Goal: Information Seeking & Learning: Check status

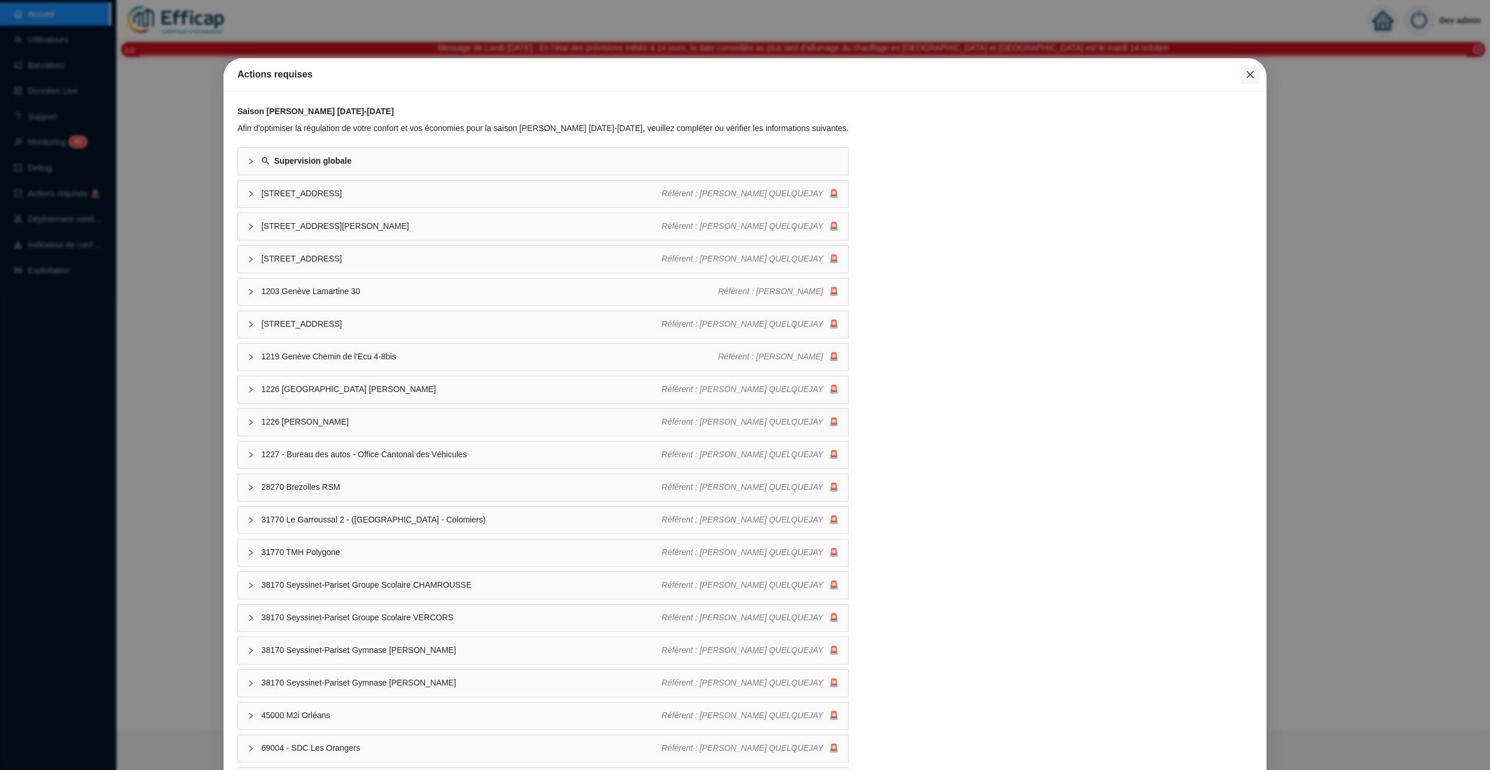
click at [1251, 74] on icon "close" at bounding box center [1250, 74] width 7 height 7
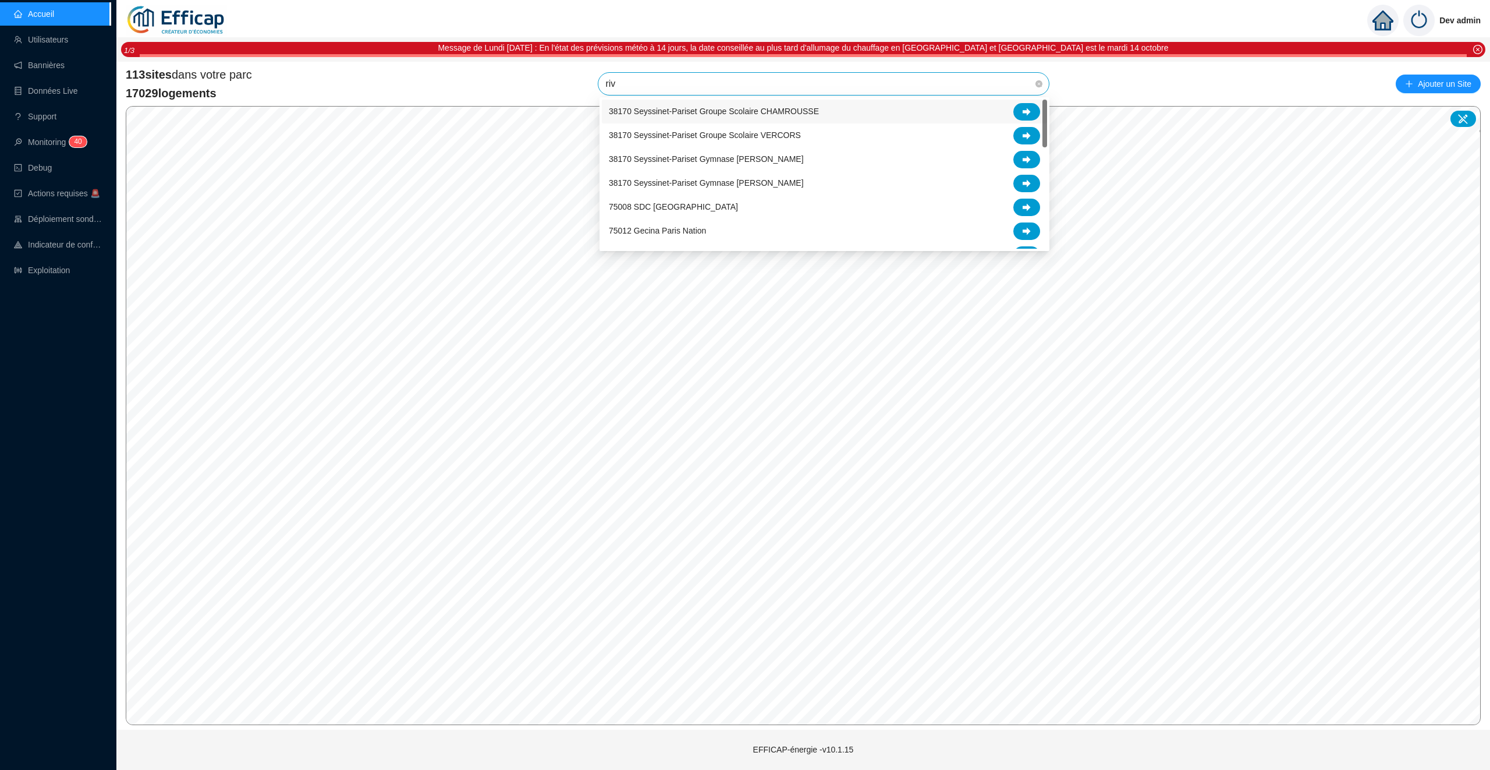
type input "rivi"
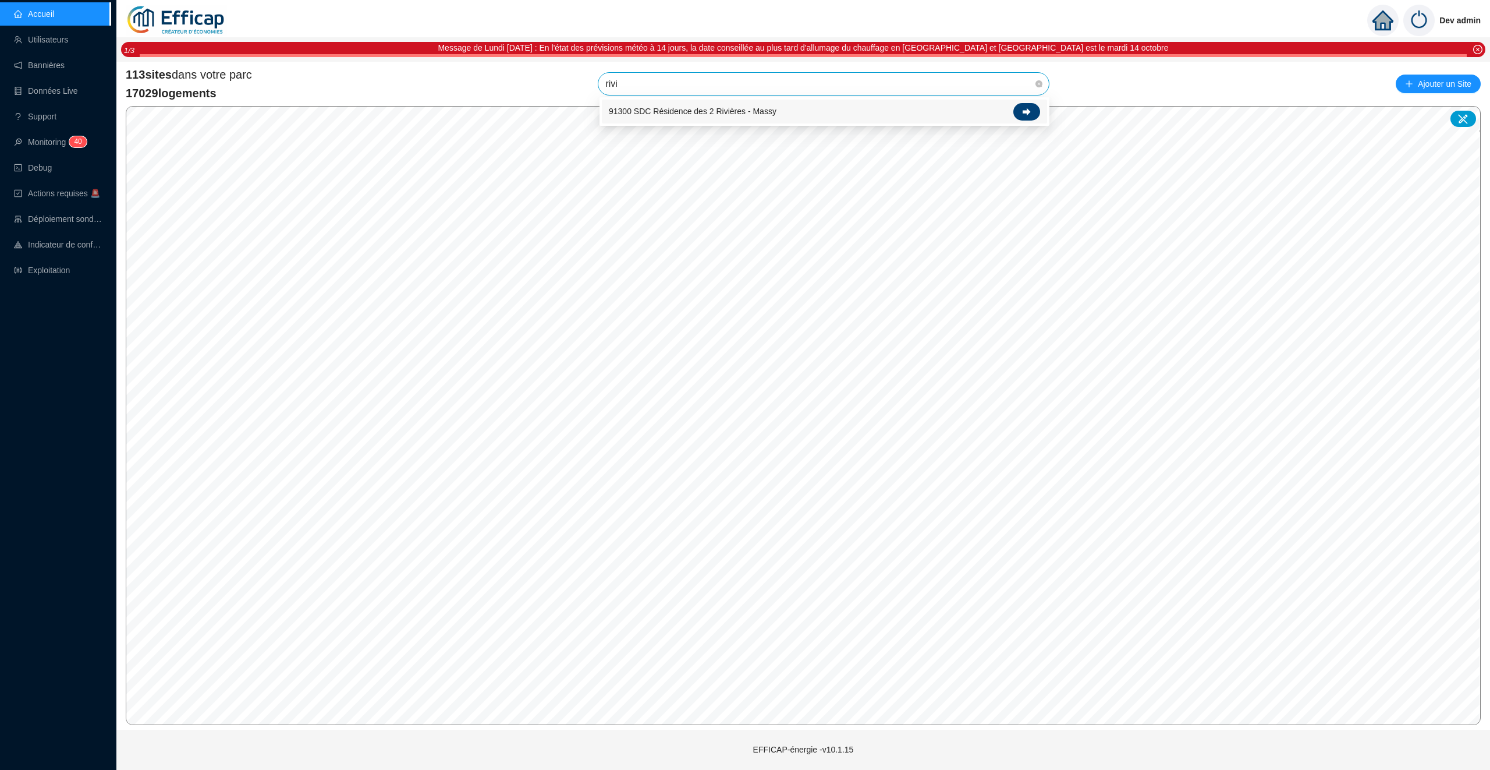
click at [1016, 108] on div at bounding box center [1027, 111] width 27 height 17
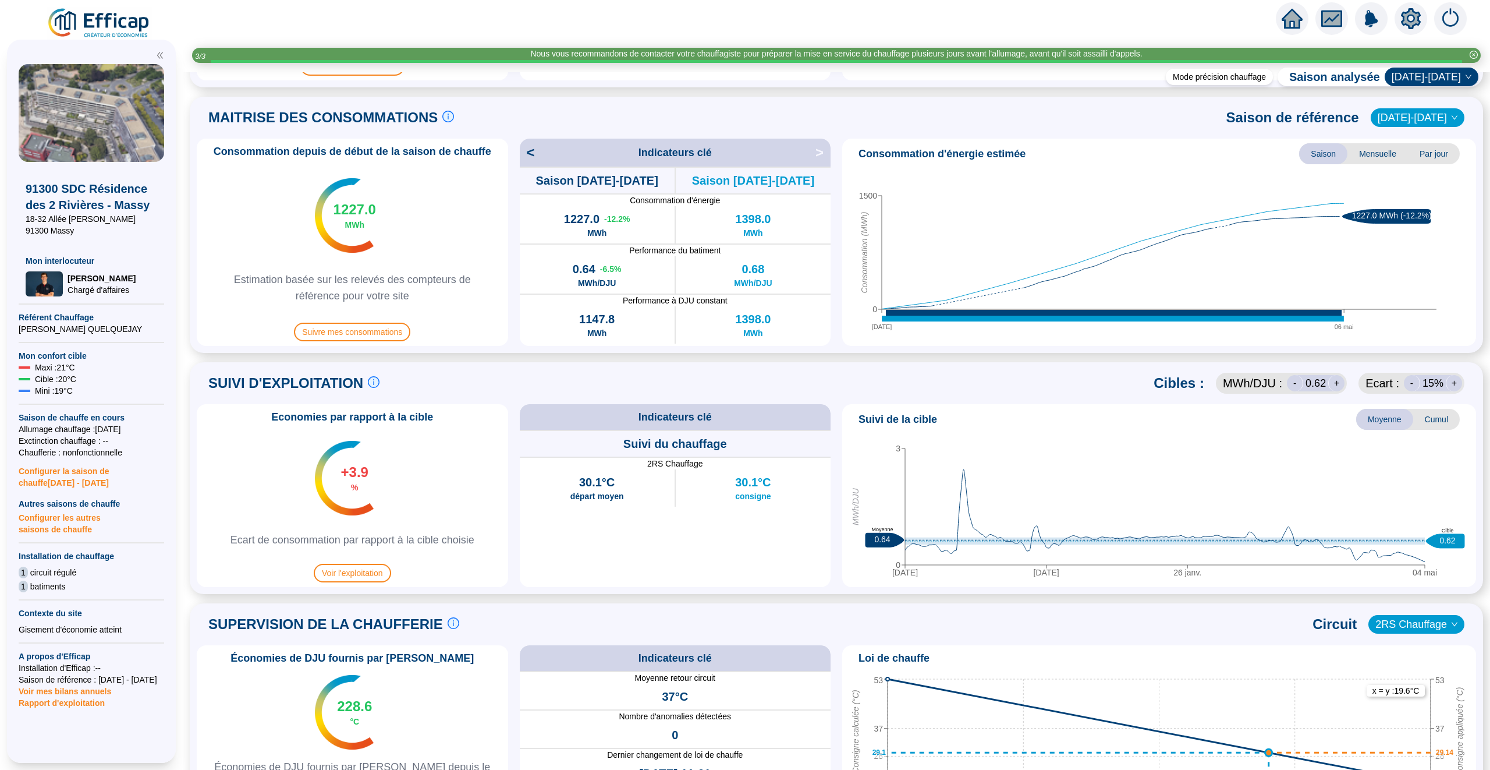
scroll to position [377, 0]
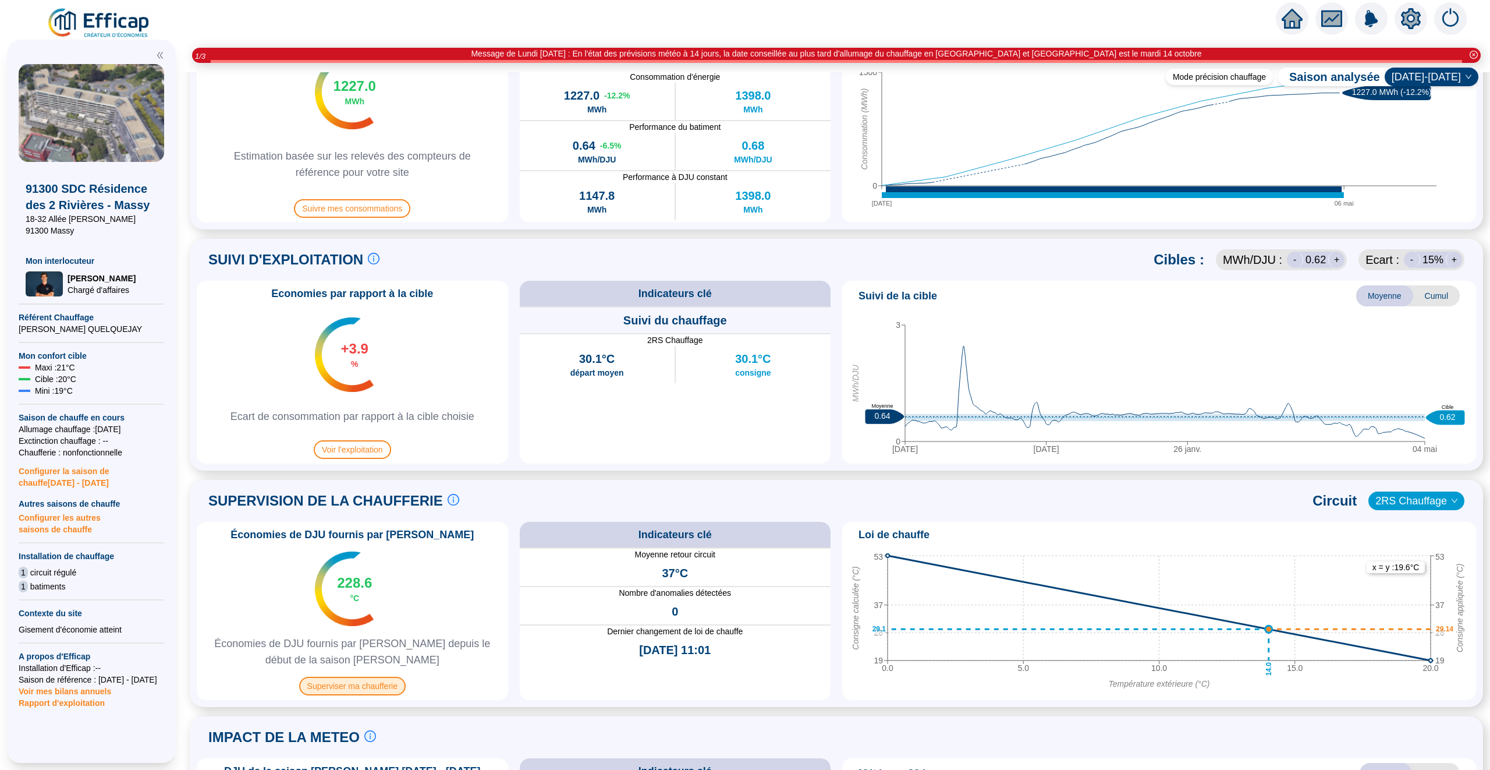
click at [368, 681] on span "Superviser ma chaufferie" at bounding box center [352, 685] width 107 height 19
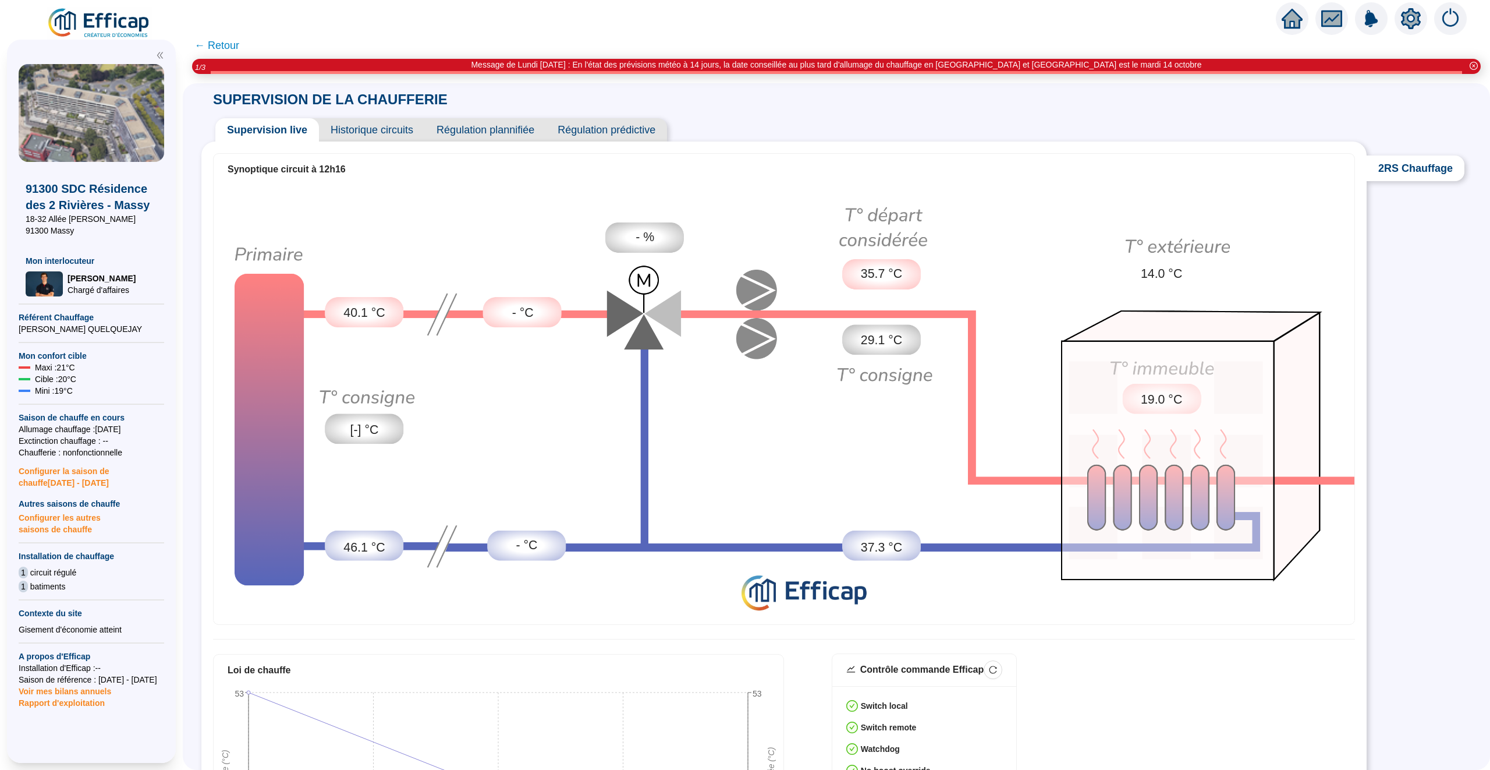
click at [358, 128] on span "Historique circuits" at bounding box center [372, 129] width 106 height 23
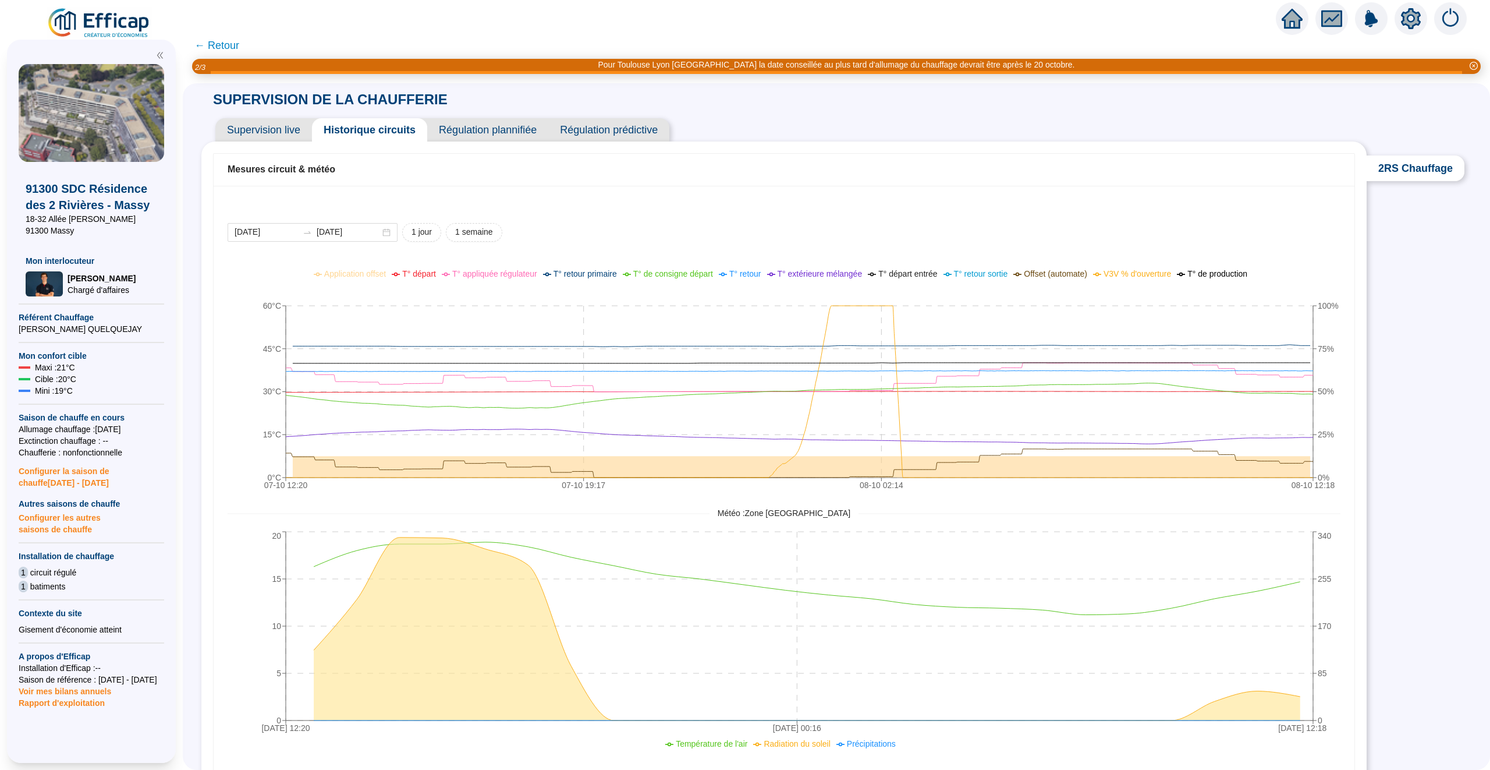
click at [274, 129] on span "Supervision live" at bounding box center [263, 129] width 97 height 23
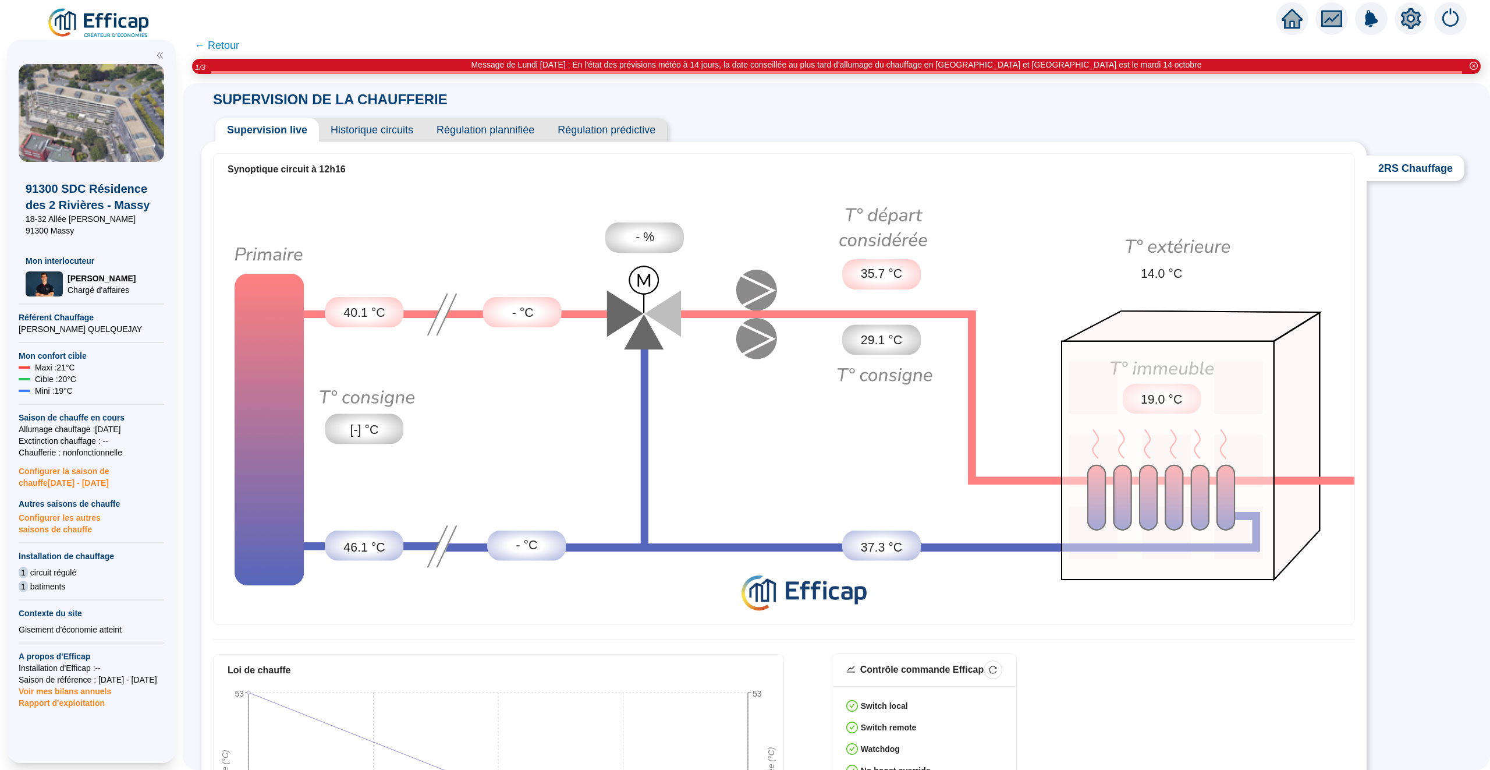
click at [228, 44] on span "← Retour" at bounding box center [216, 45] width 45 height 16
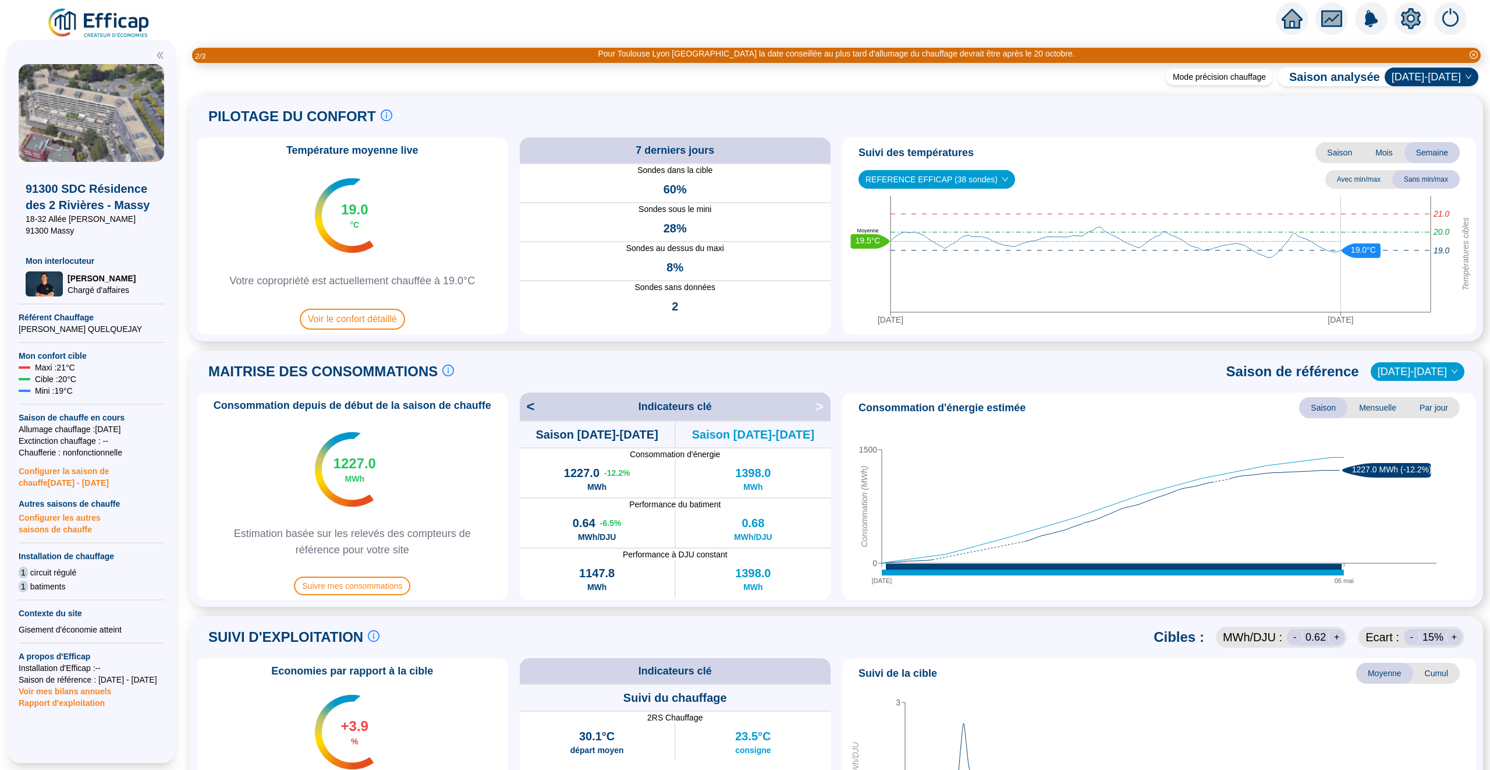
click at [929, 182] on span "REFERENCE EFFICAP (38 sondes)" at bounding box center [937, 179] width 143 height 17
click at [920, 153] on span "Suivi des températures" at bounding box center [916, 152] width 115 height 16
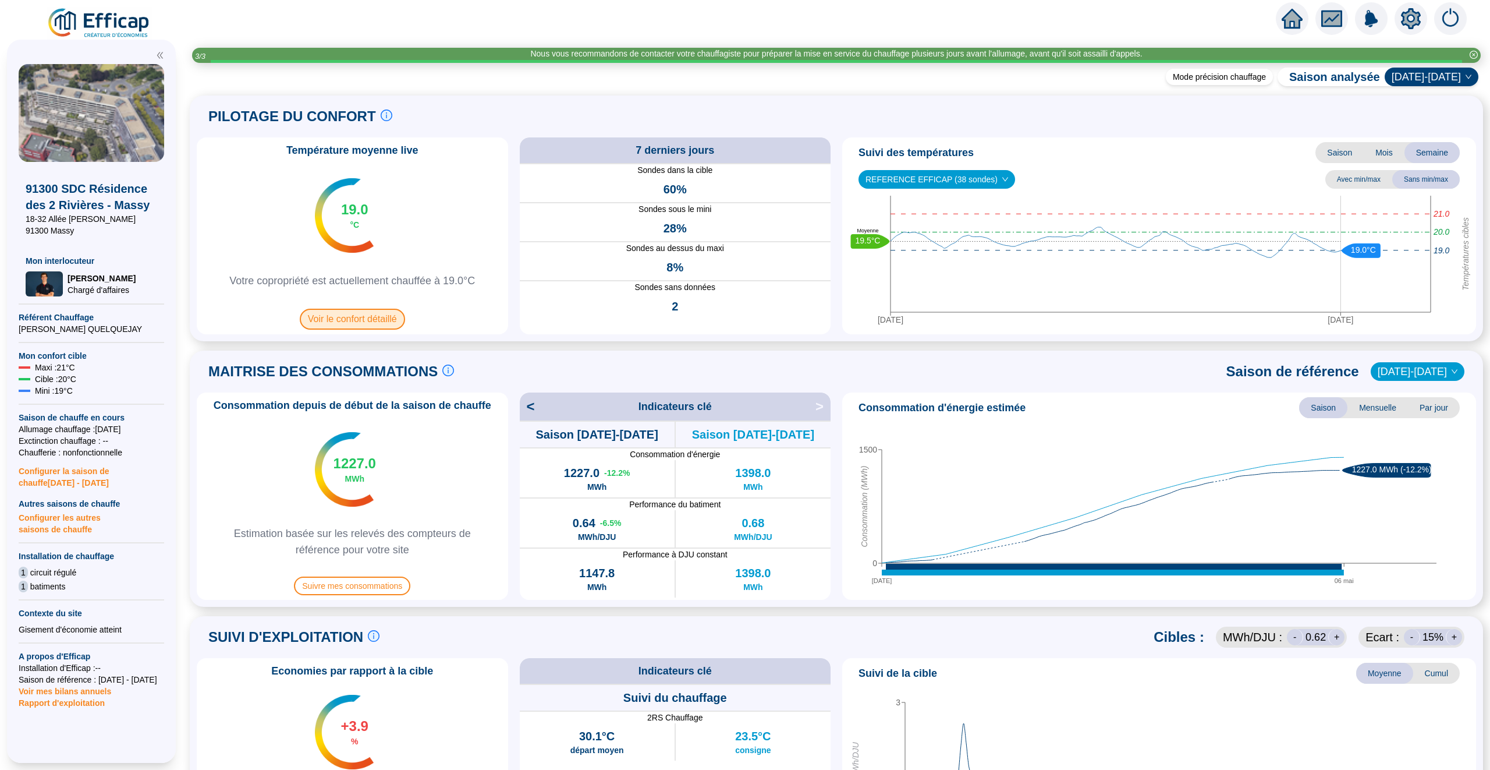
click at [364, 318] on span "Voir le confort détaillé" at bounding box center [352, 319] width 105 height 21
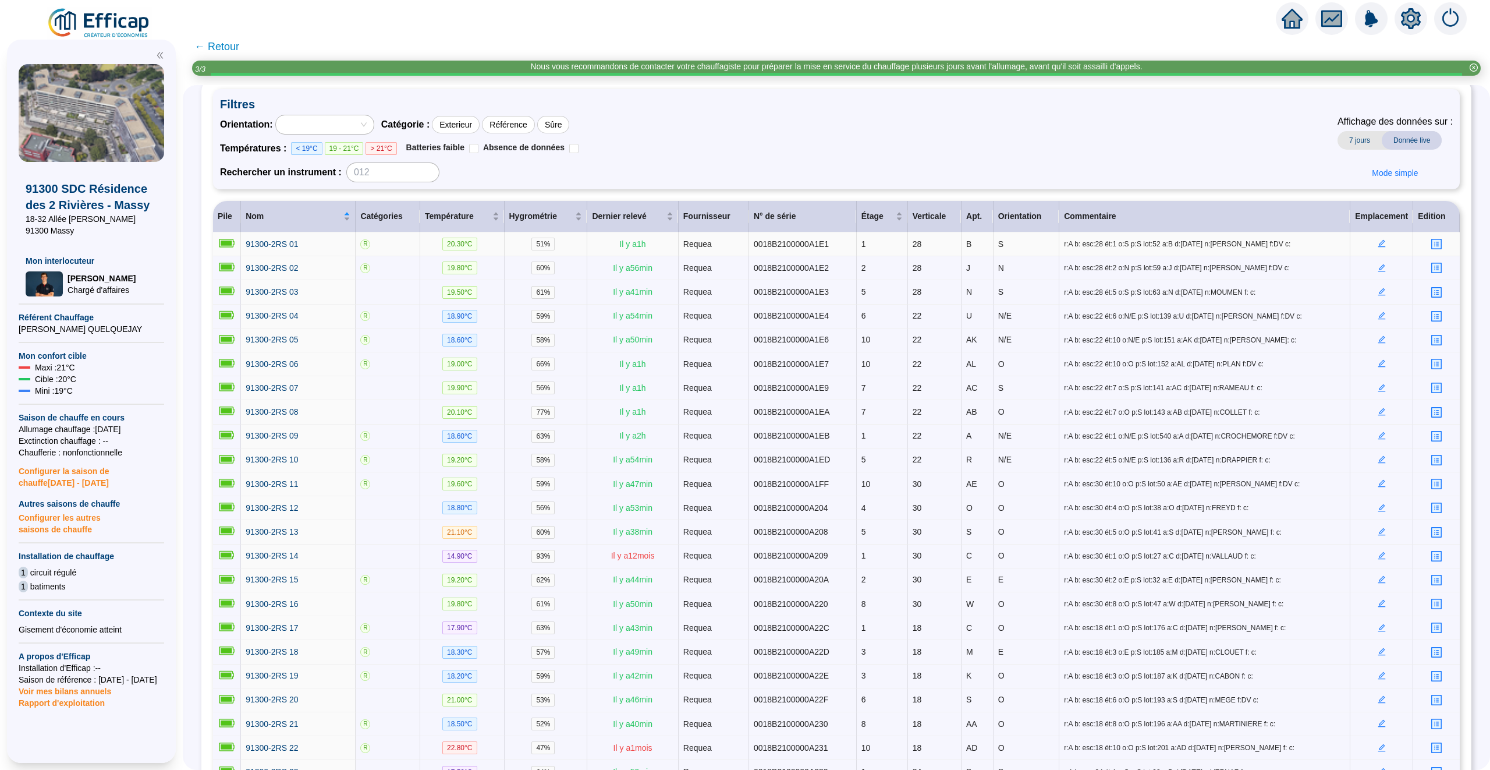
scroll to position [34, 0]
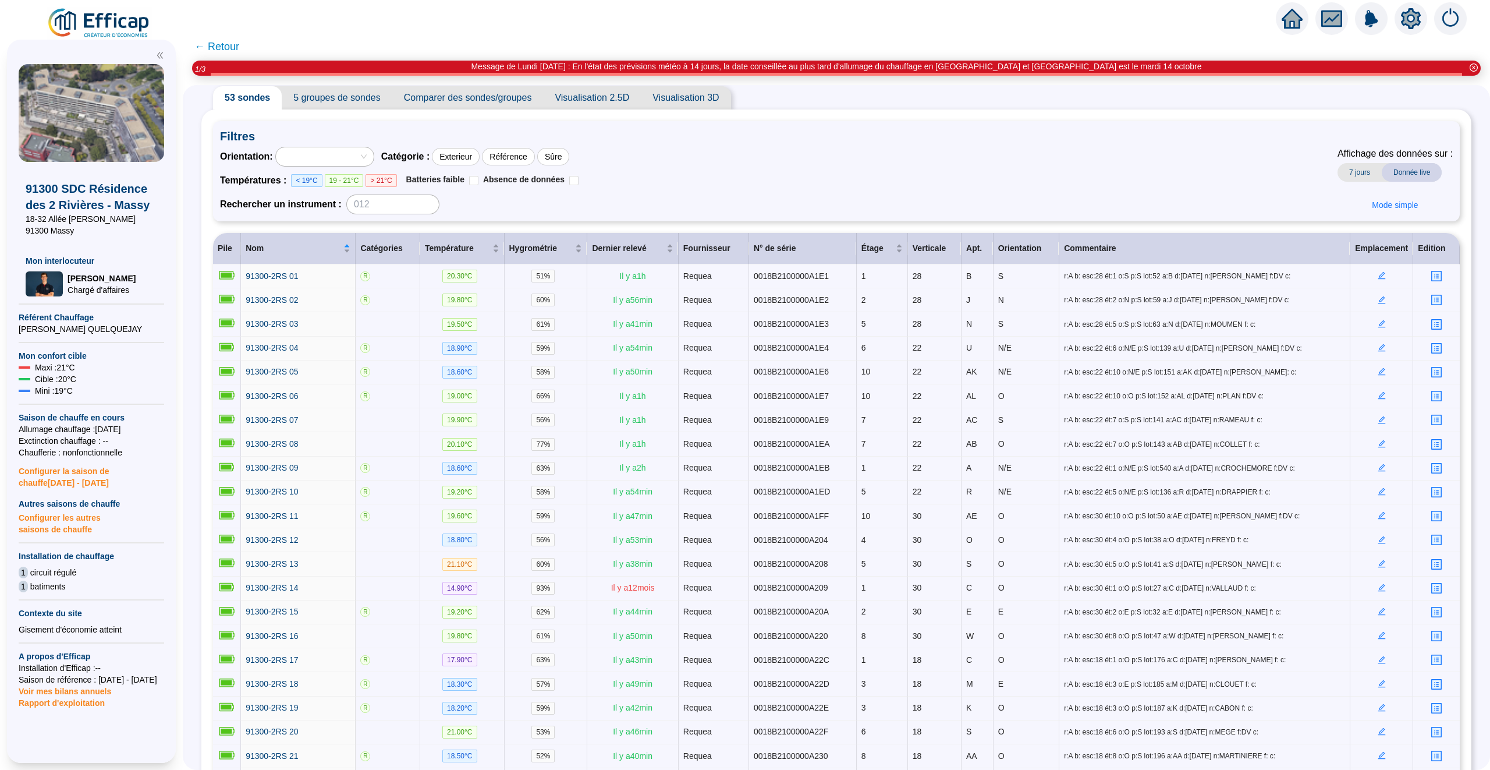
click at [223, 46] on span "← Retour" at bounding box center [216, 46] width 45 height 16
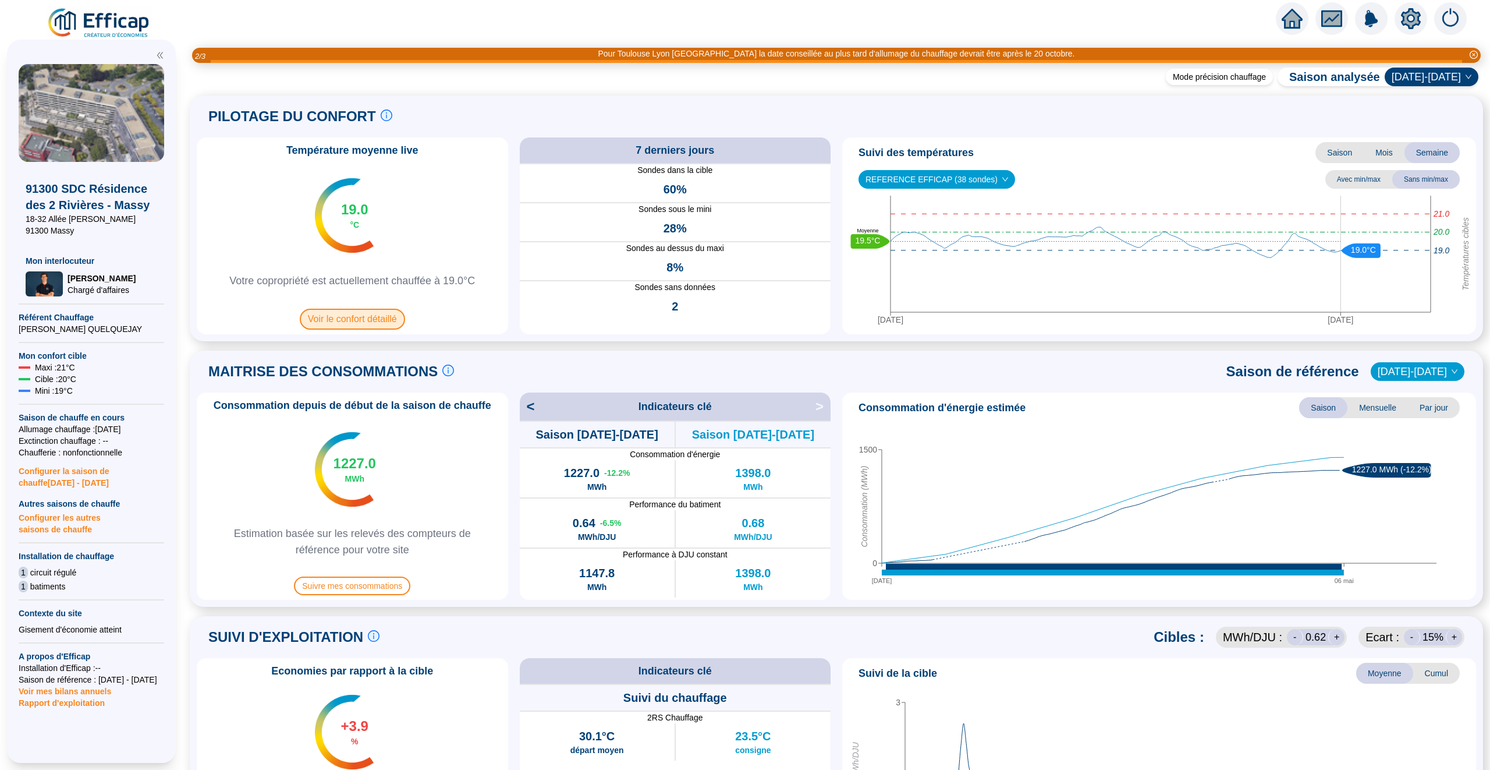
click at [355, 317] on span "Voir le confort détaillé" at bounding box center [352, 319] width 105 height 21
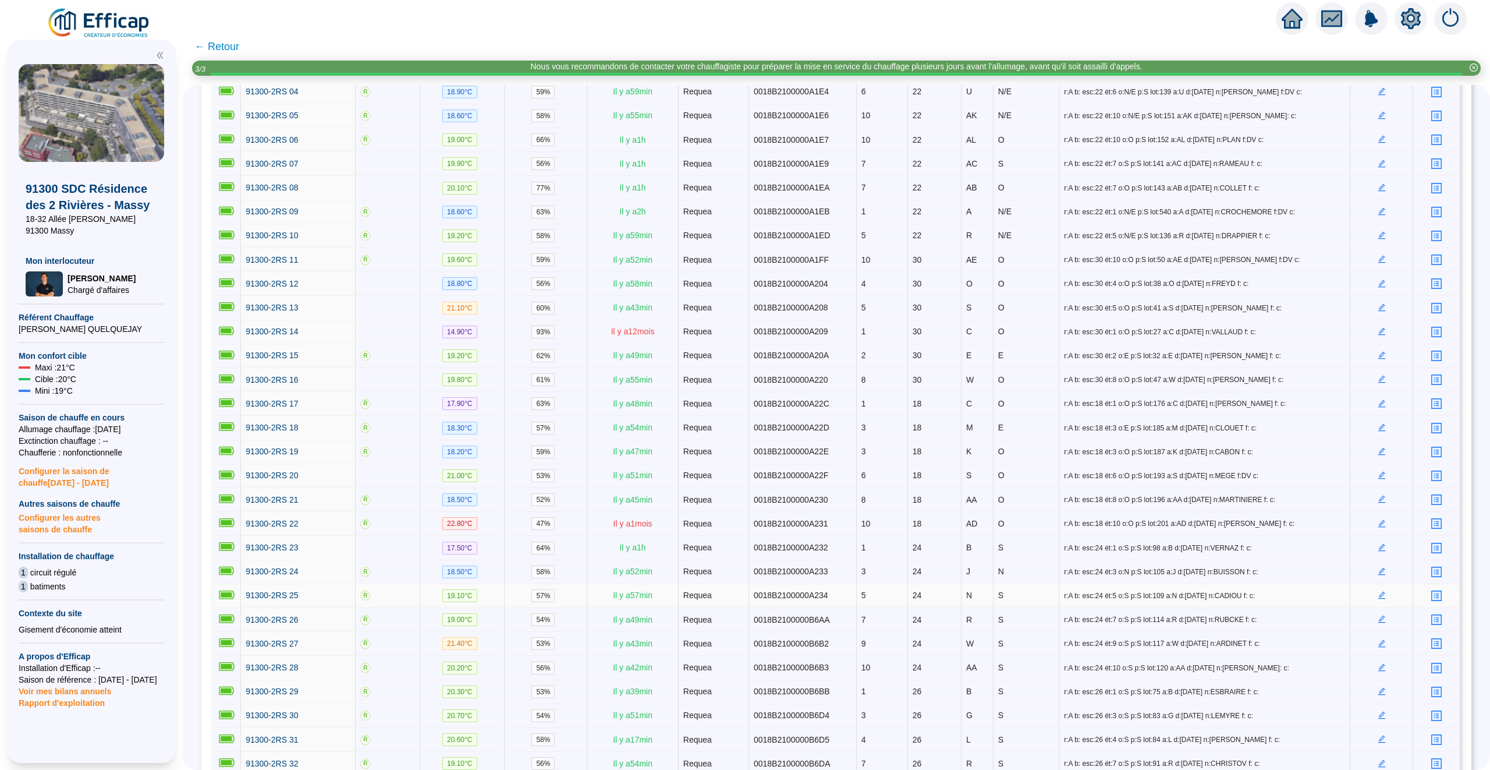
scroll to position [293, 0]
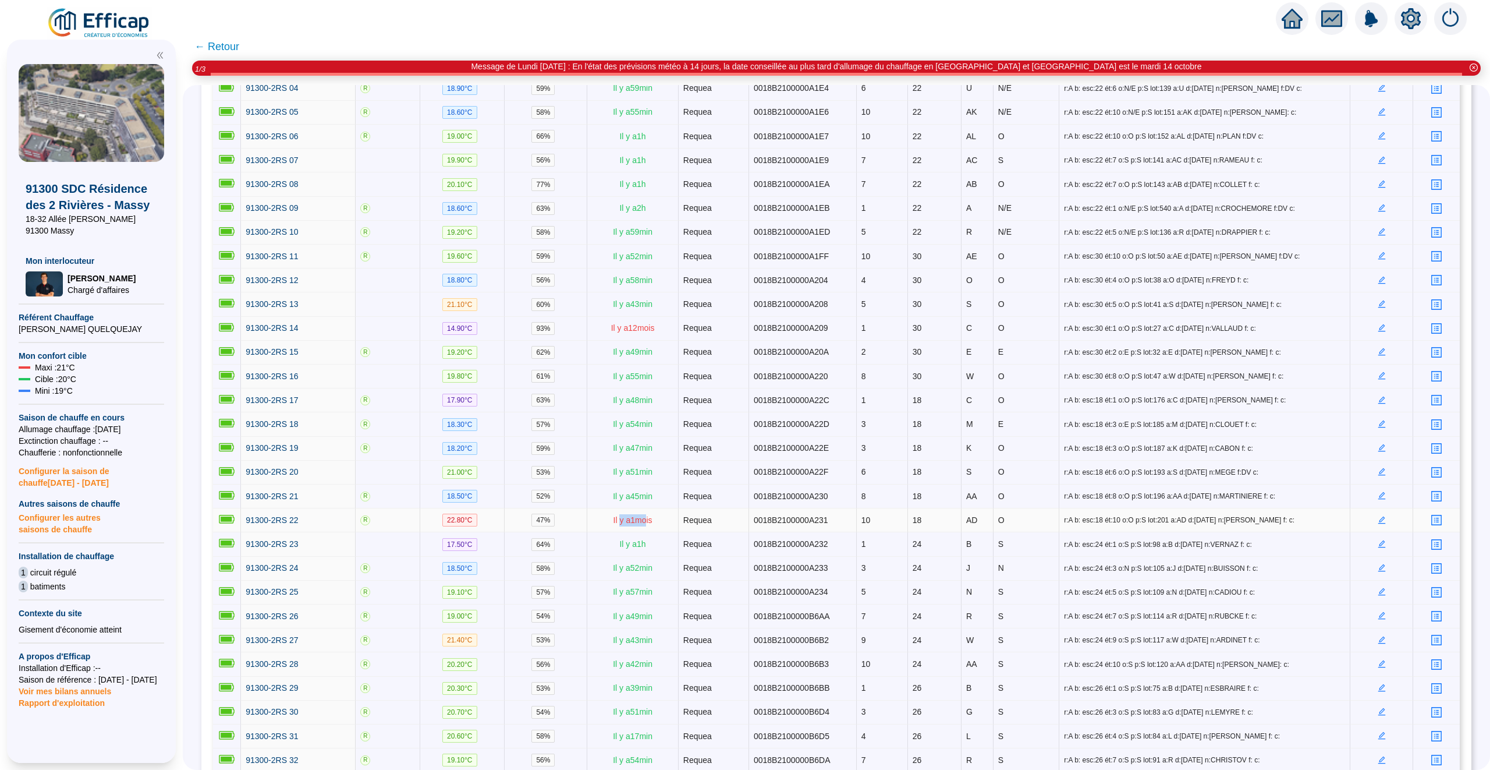
drag, startPoint x: 647, startPoint y: 529, endPoint x: 618, endPoint y: 531, distance: 29.2
click at [618, 525] on span "Il y a 1 mois" at bounding box center [633, 519] width 39 height 9
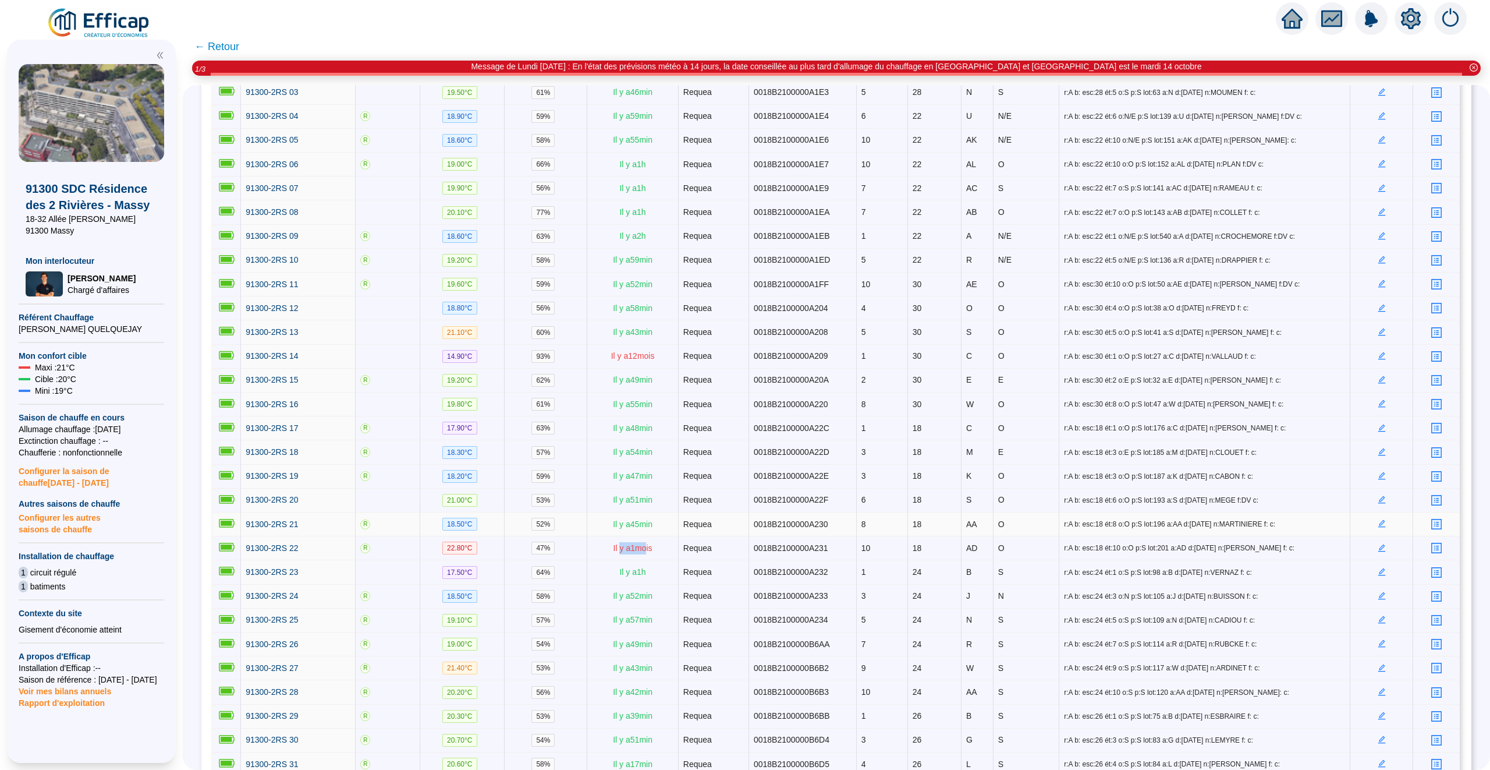
scroll to position [270, 0]
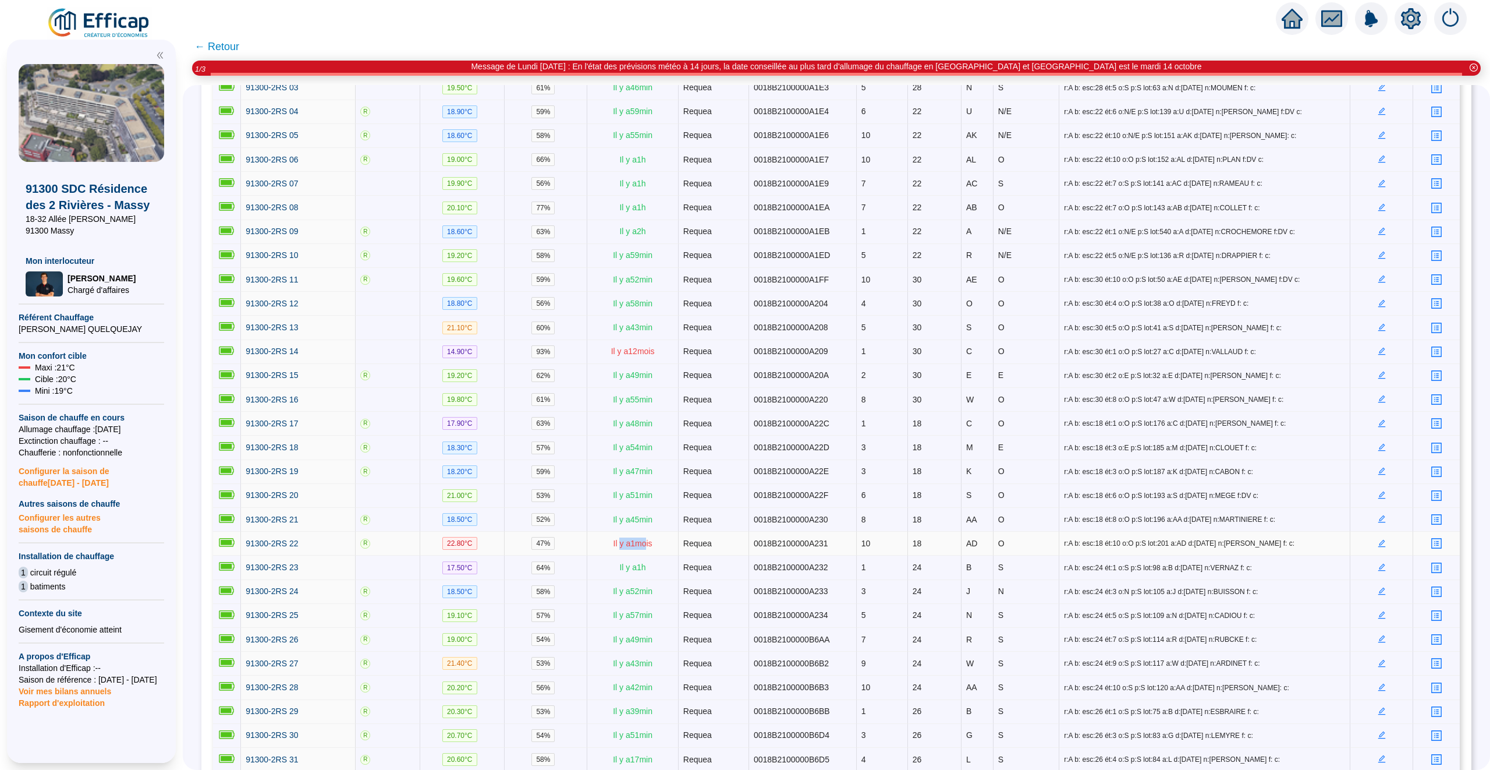
click at [643, 548] on span "Il y a 1 mois" at bounding box center [633, 543] width 39 height 9
drag, startPoint x: 646, startPoint y: 556, endPoint x: 628, endPoint y: 556, distance: 18.6
click at [628, 548] on span "Il y a 1 mois" at bounding box center [633, 543] width 39 height 9
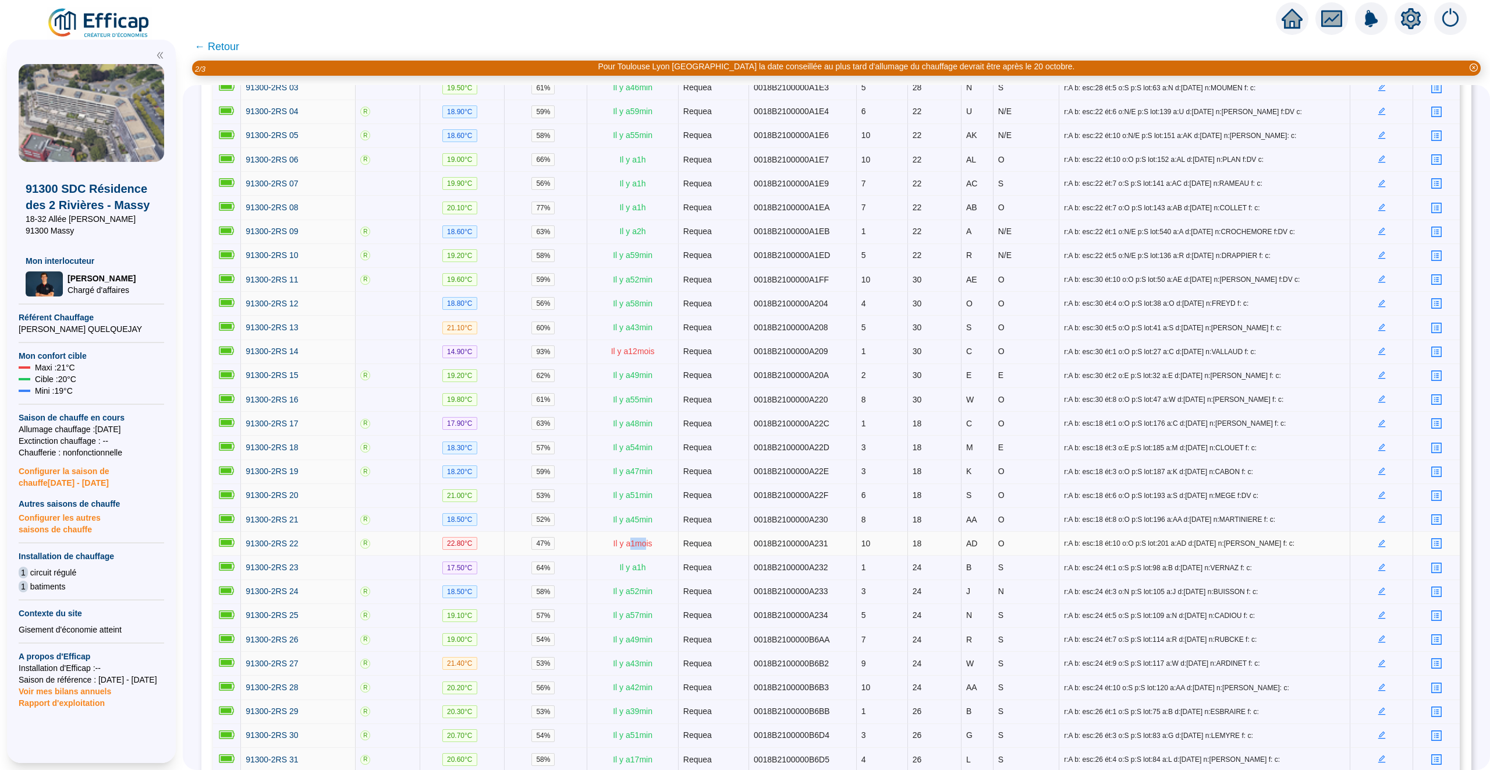
click at [639, 548] on span "Il y a 1 mois" at bounding box center [633, 543] width 39 height 9
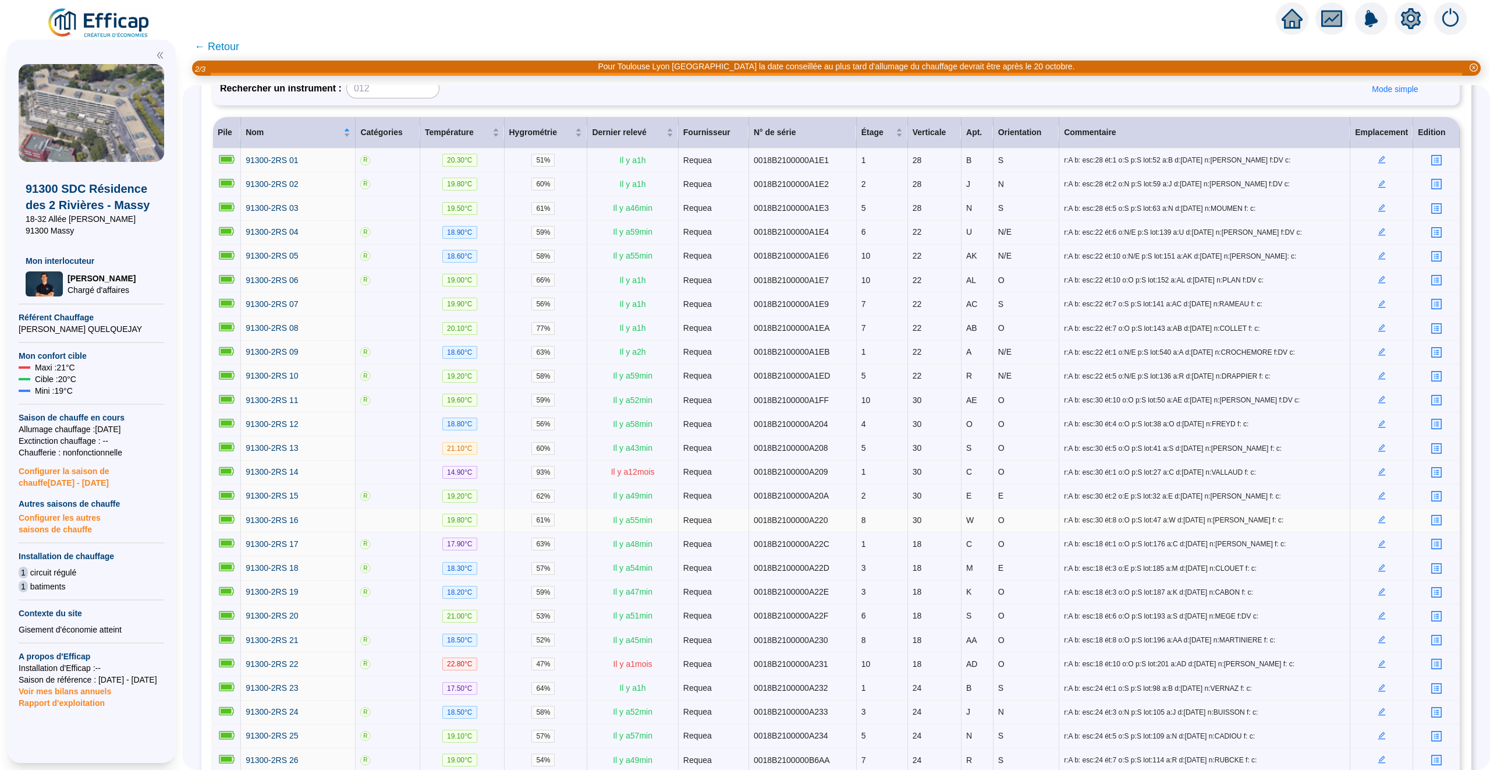
scroll to position [160, 0]
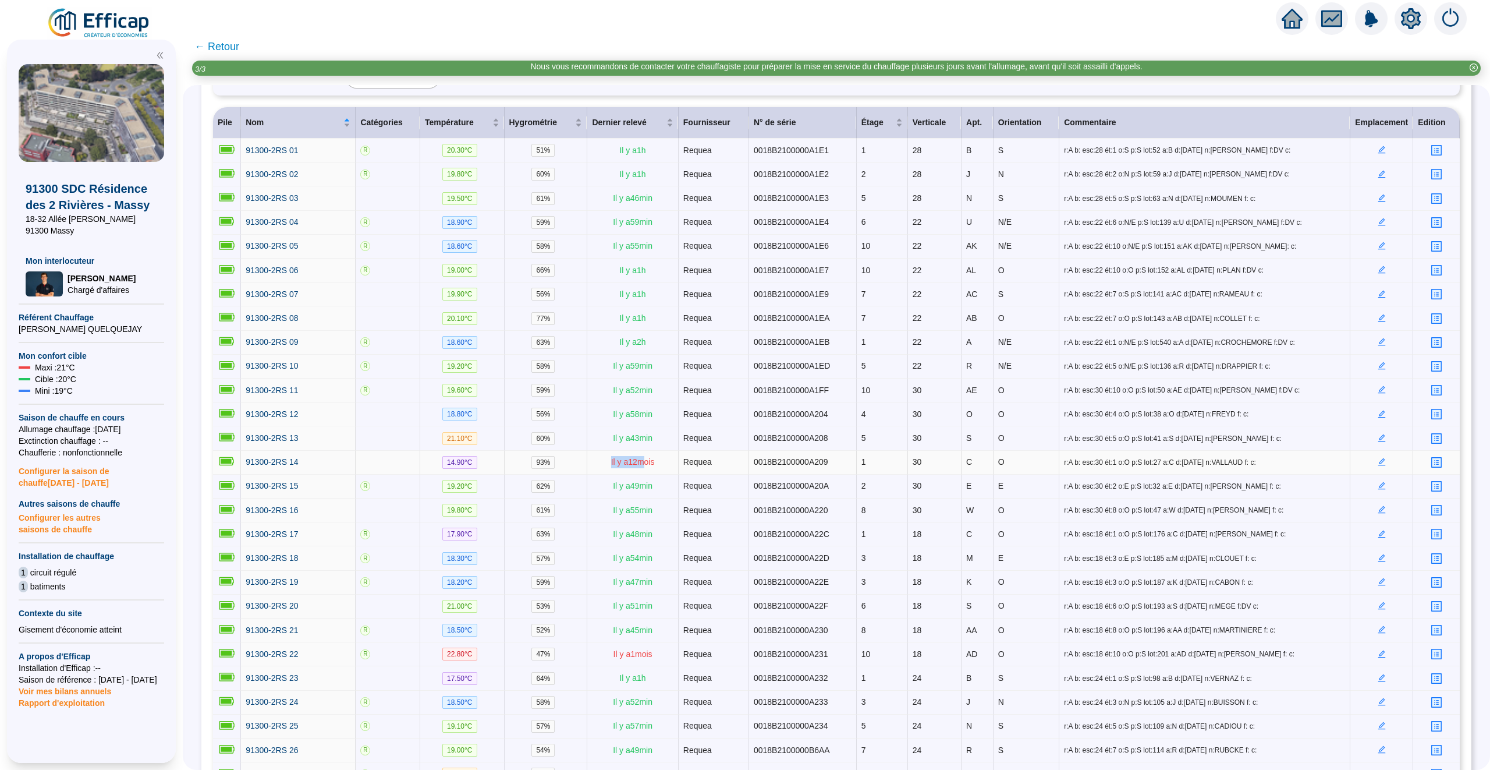
drag, startPoint x: 643, startPoint y: 464, endPoint x: 610, endPoint y: 465, distance: 33.2
click at [611, 464] on span "Il y a 12 mois" at bounding box center [633, 461] width 44 height 9
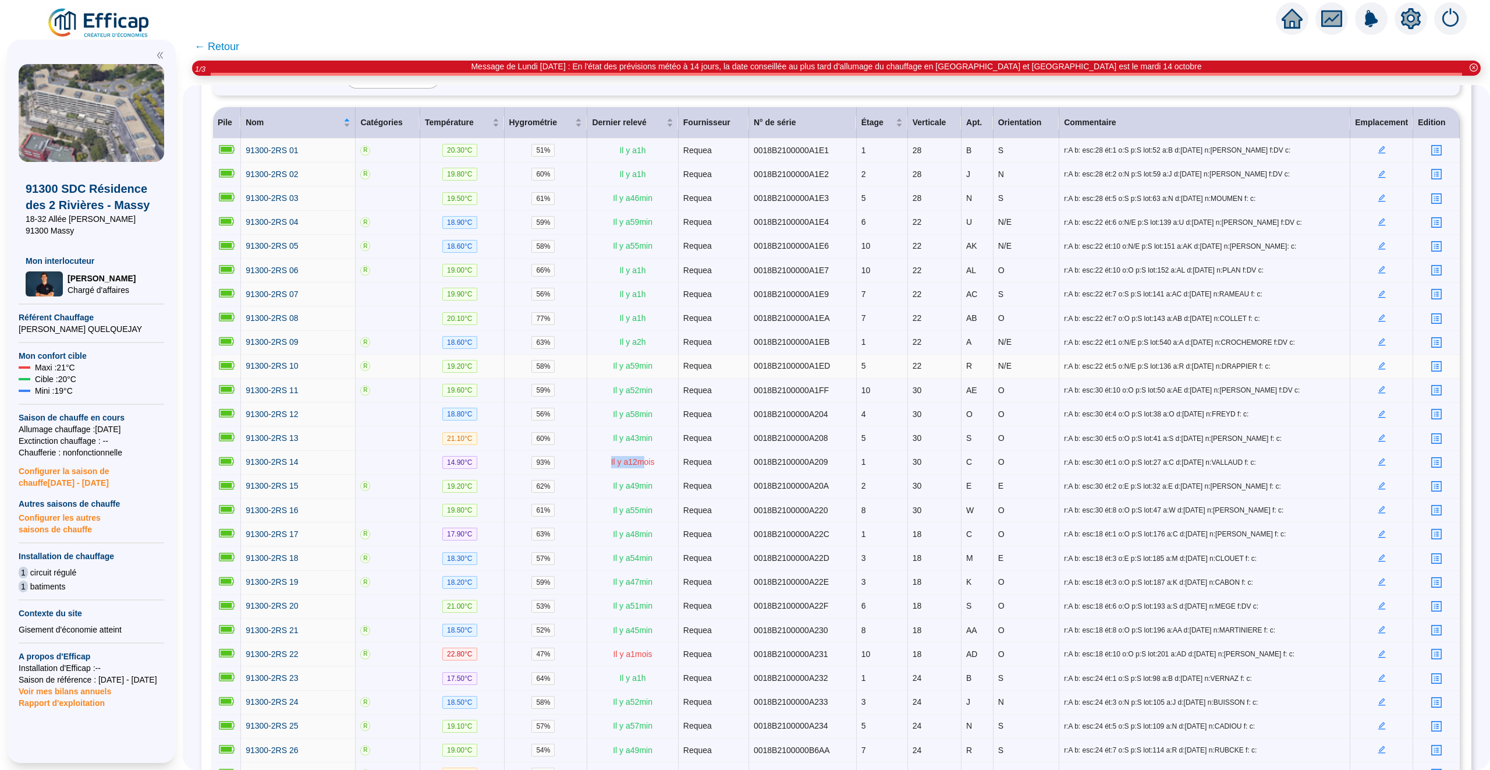
scroll to position [82, 0]
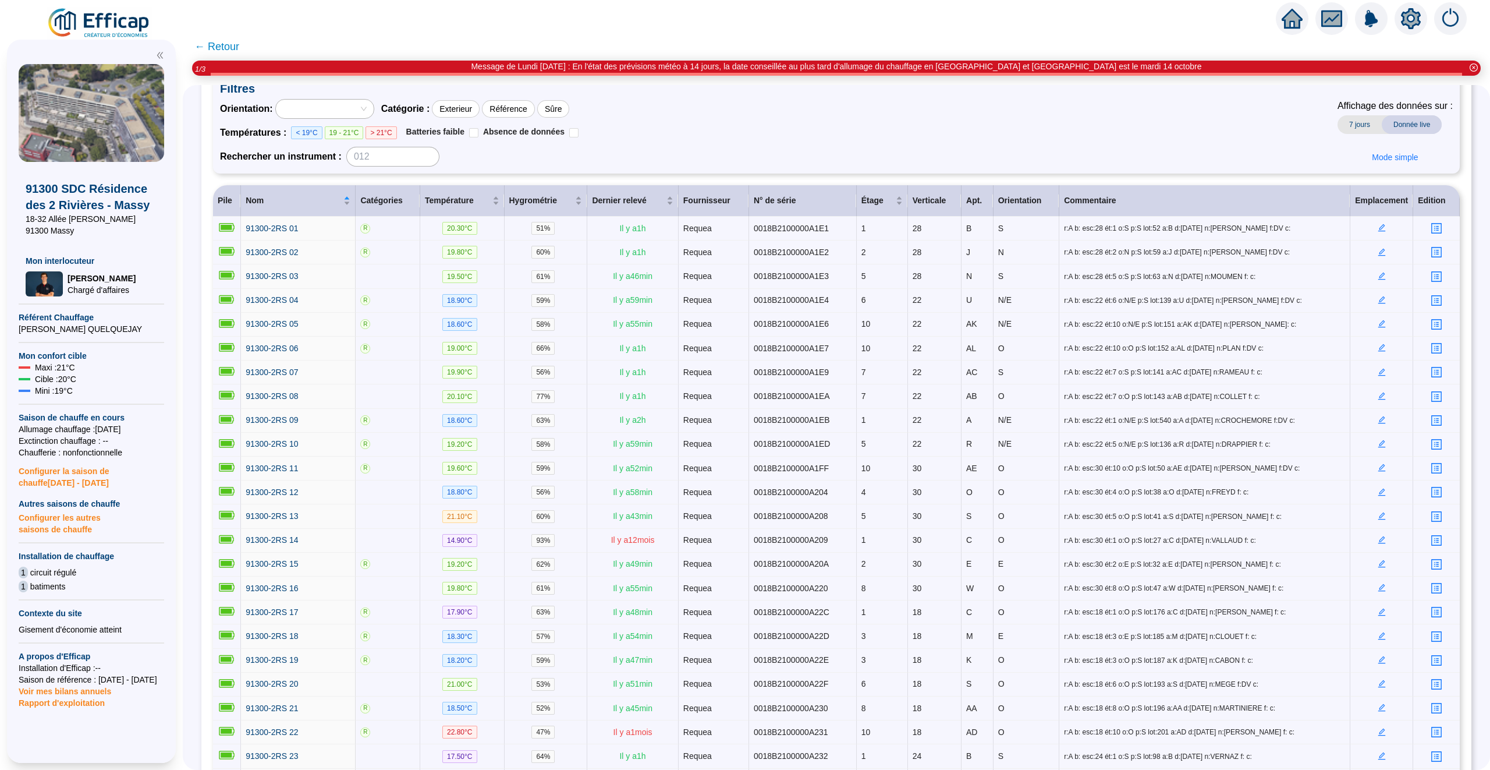
click at [229, 45] on span "← Retour" at bounding box center [216, 46] width 45 height 16
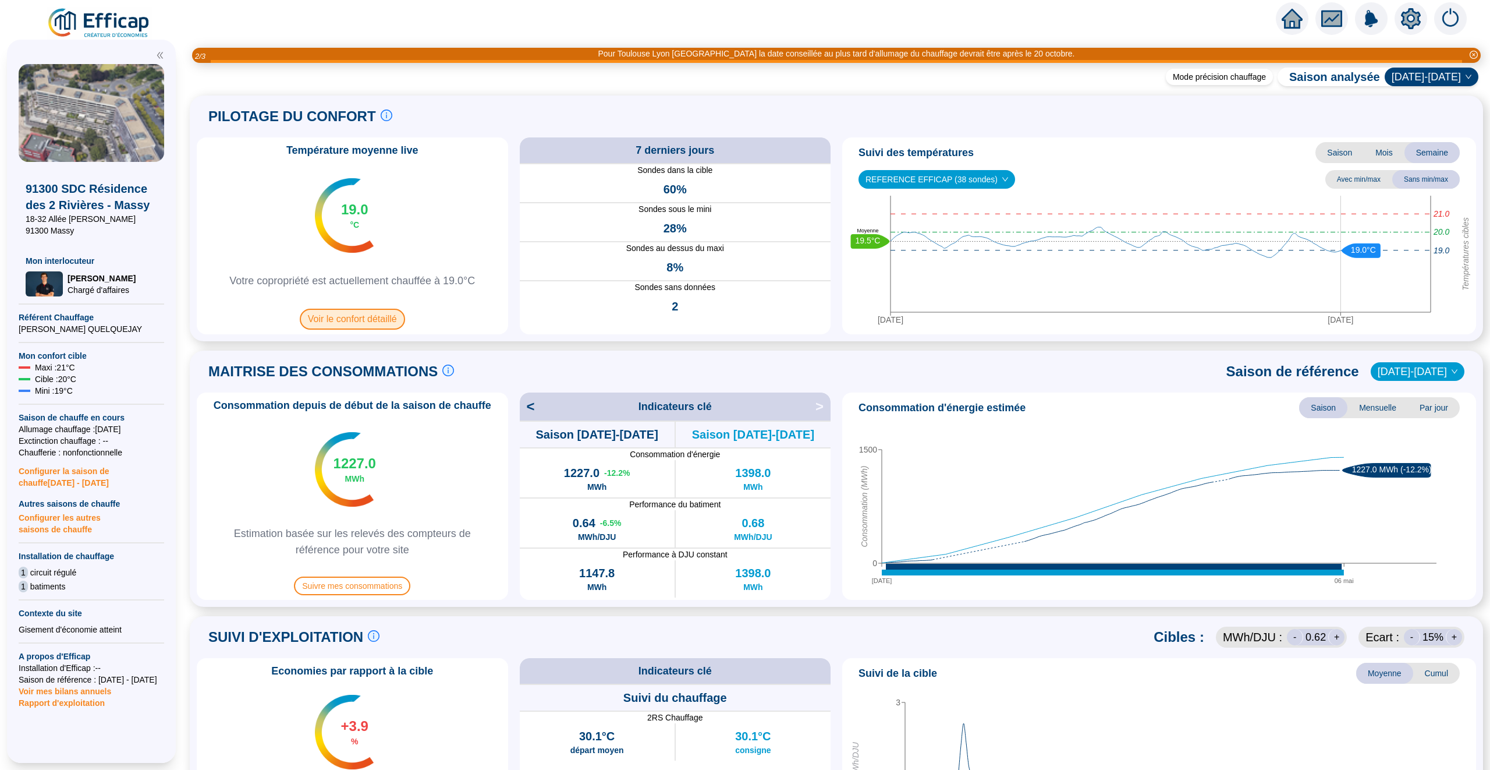
click at [371, 320] on span "Voir le confort détaillé" at bounding box center [352, 319] width 105 height 21
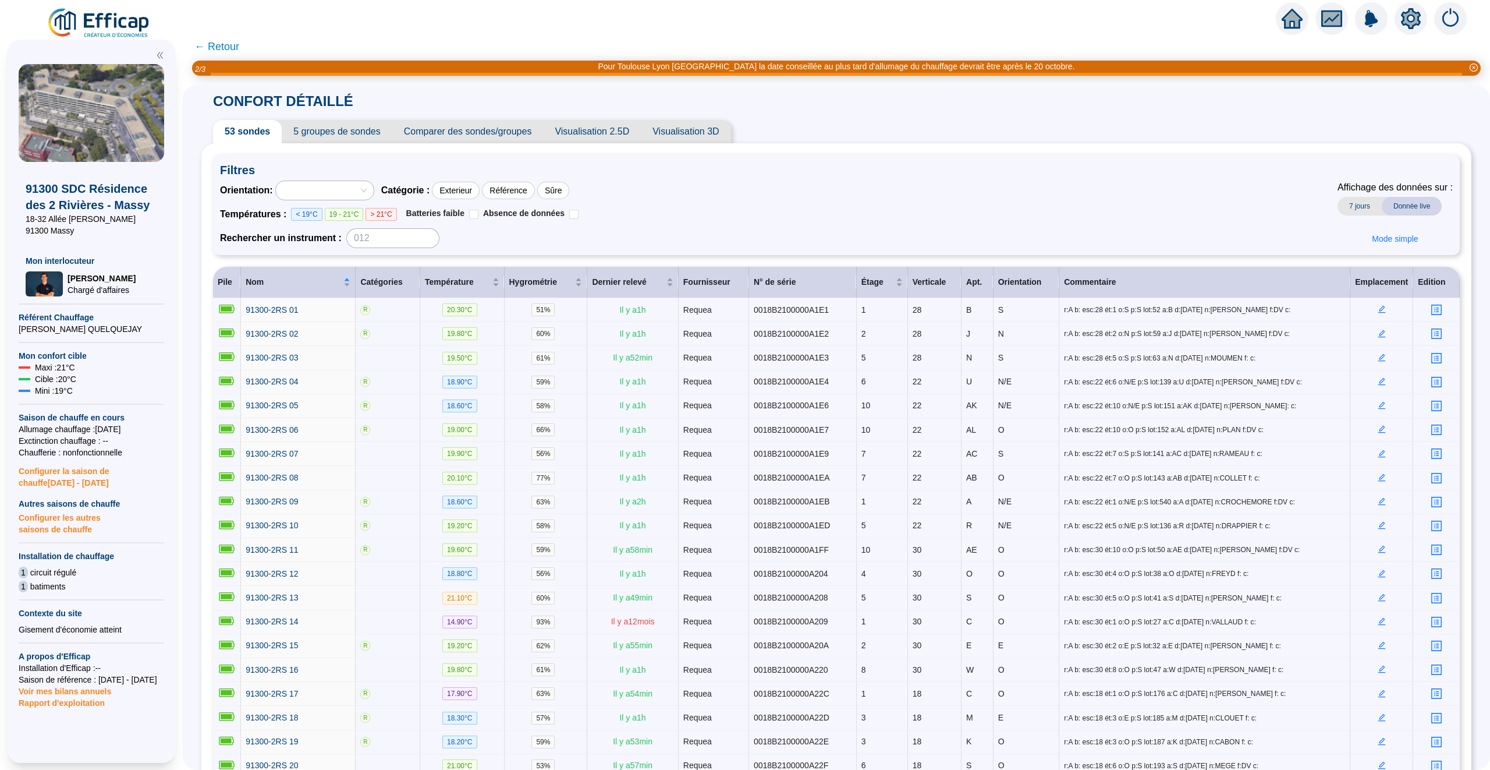
click at [583, 133] on span "Visualisation 2.5D" at bounding box center [592, 131] width 98 height 23
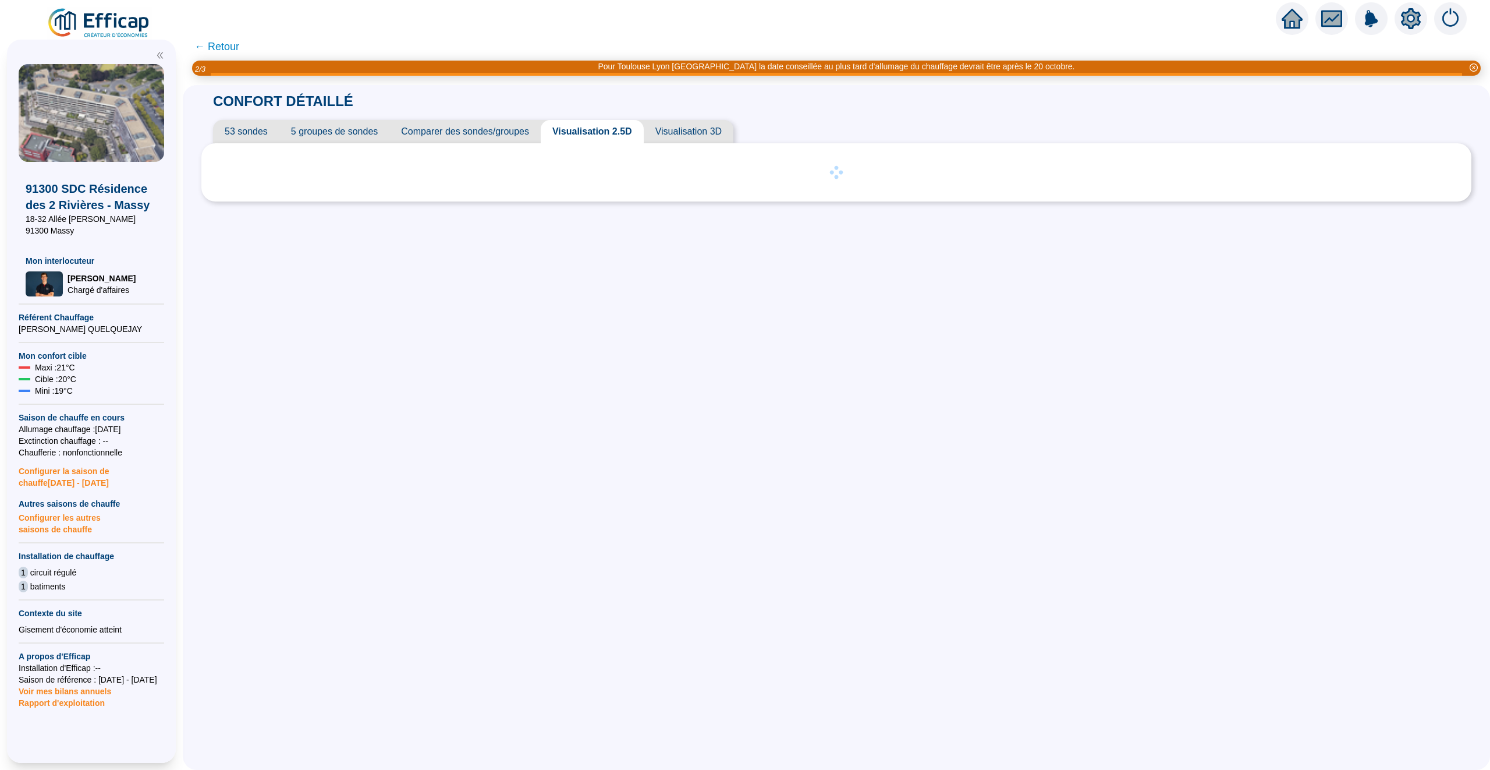
click at [507, 126] on span "Comparer des sondes/groupes" at bounding box center [464, 131] width 151 height 23
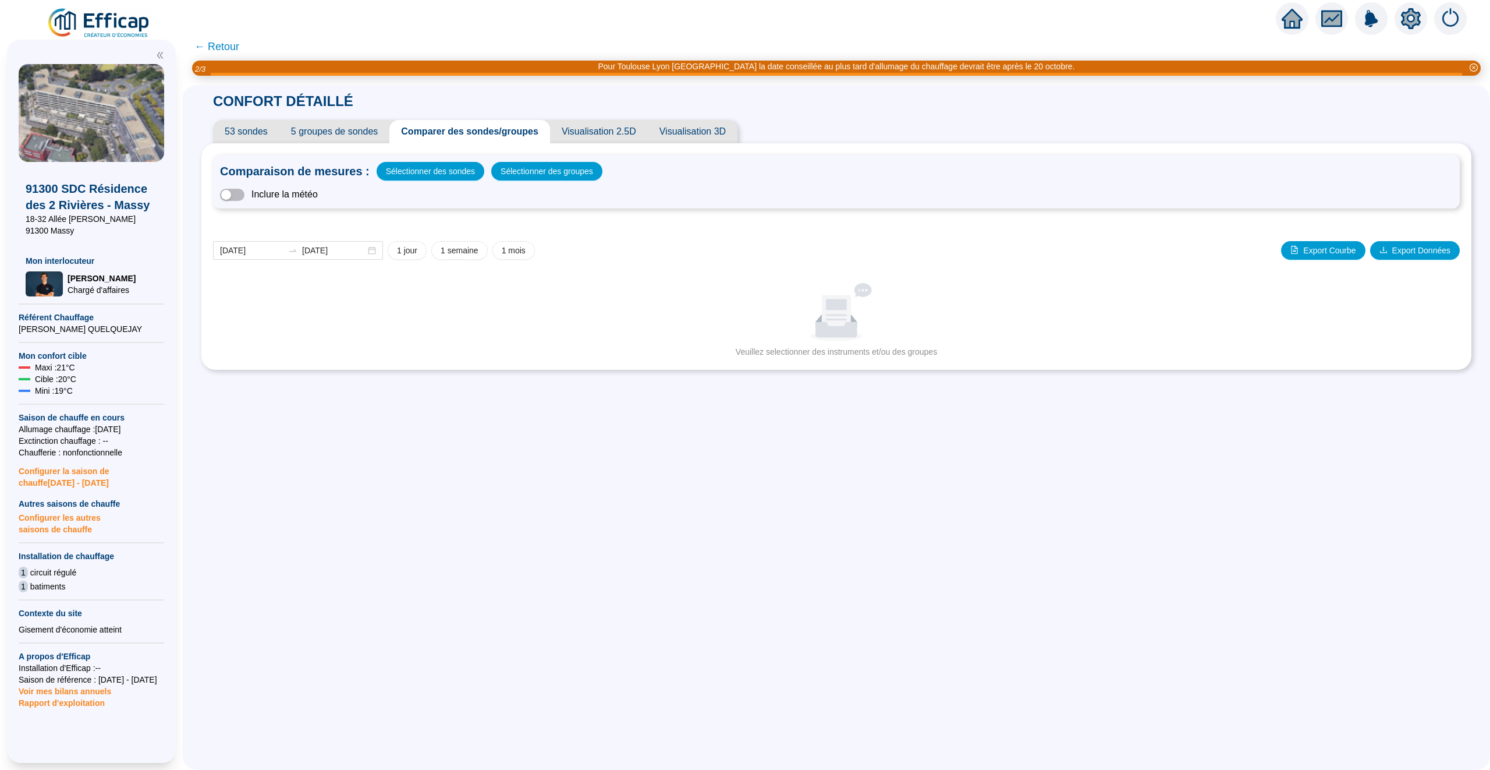
click at [360, 137] on span "5 groupes de sondes" at bounding box center [334, 131] width 110 height 23
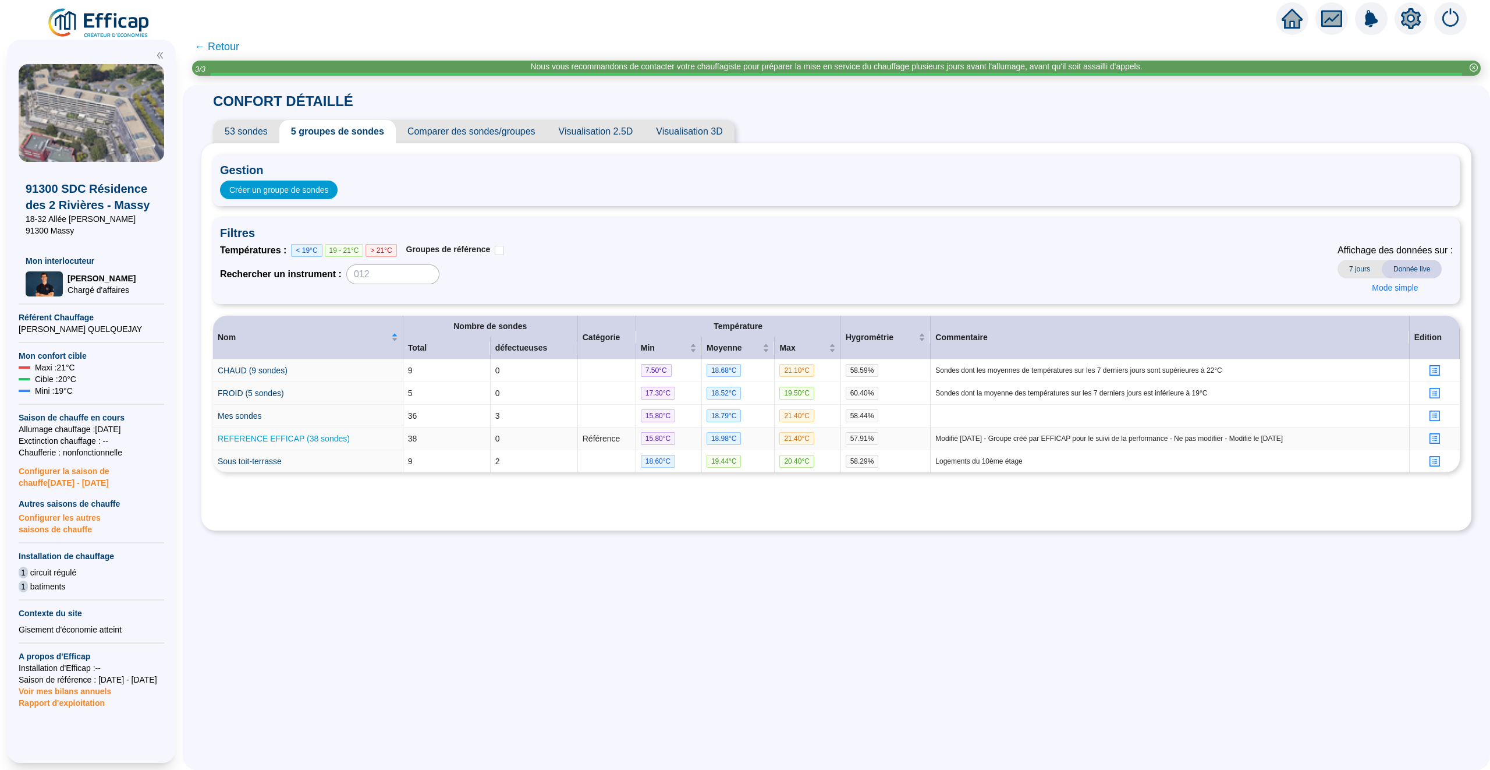
click at [272, 437] on link "REFERENCE EFFICAP (38 sondes)" at bounding box center [284, 438] width 132 height 9
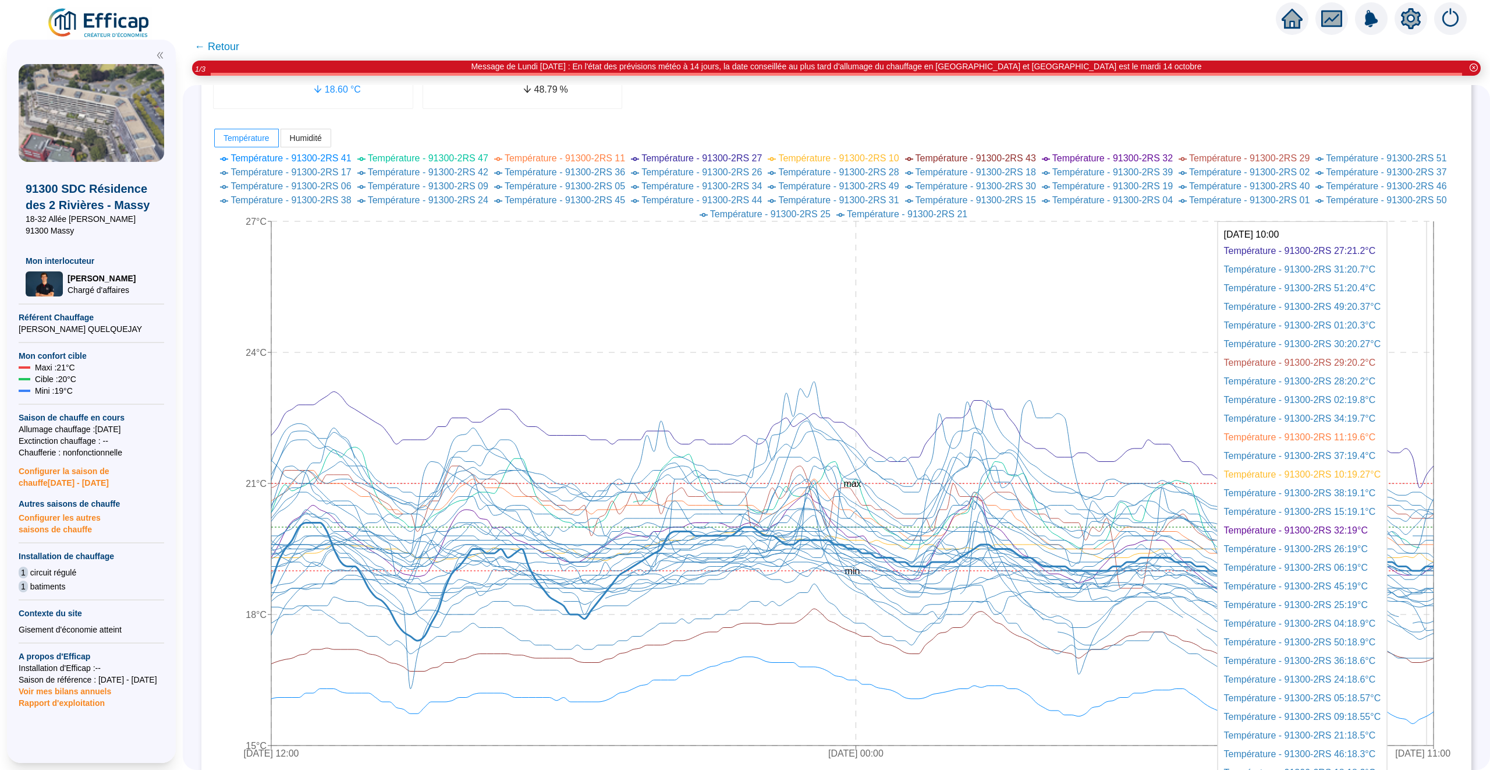
scroll to position [251, 0]
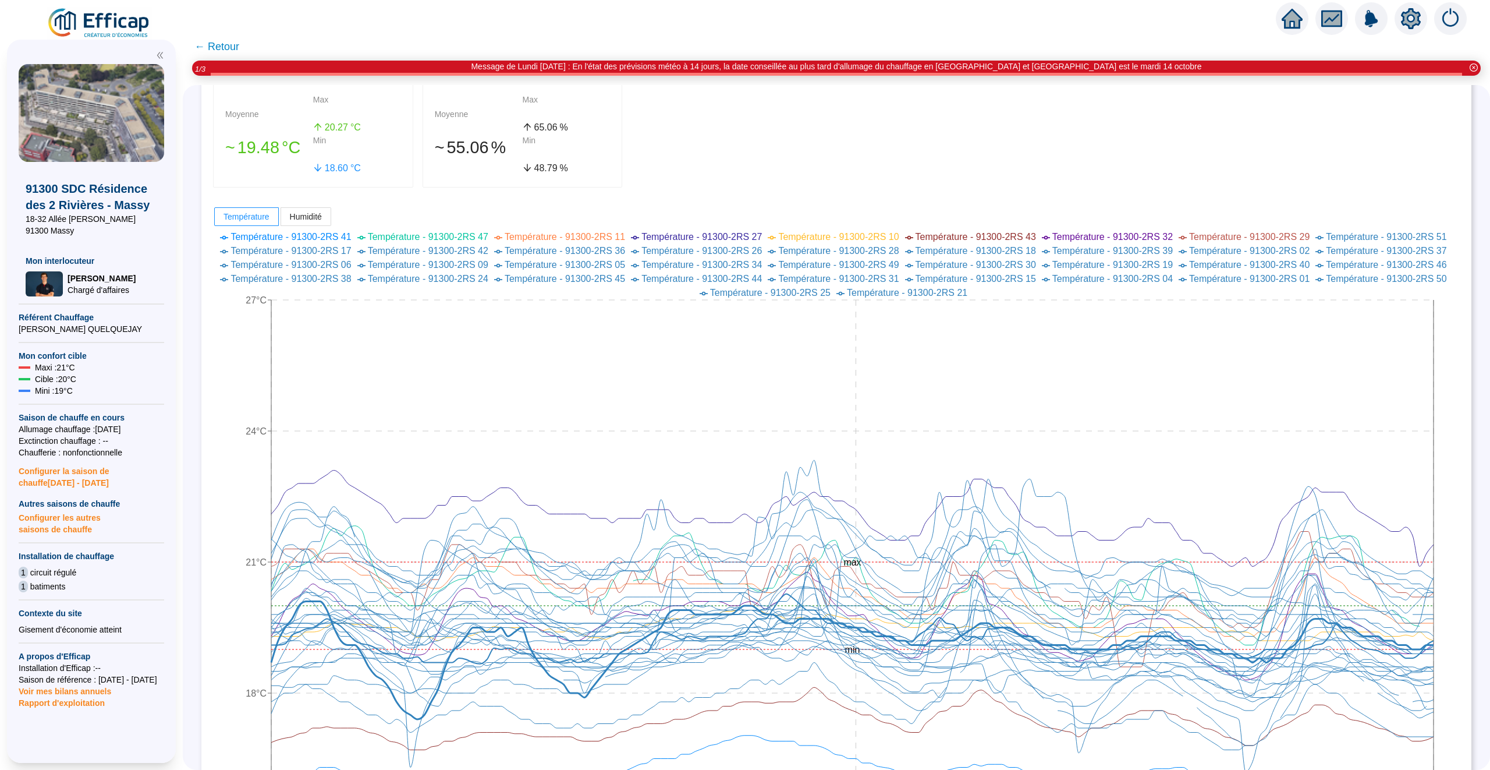
scroll to position [0, 0]
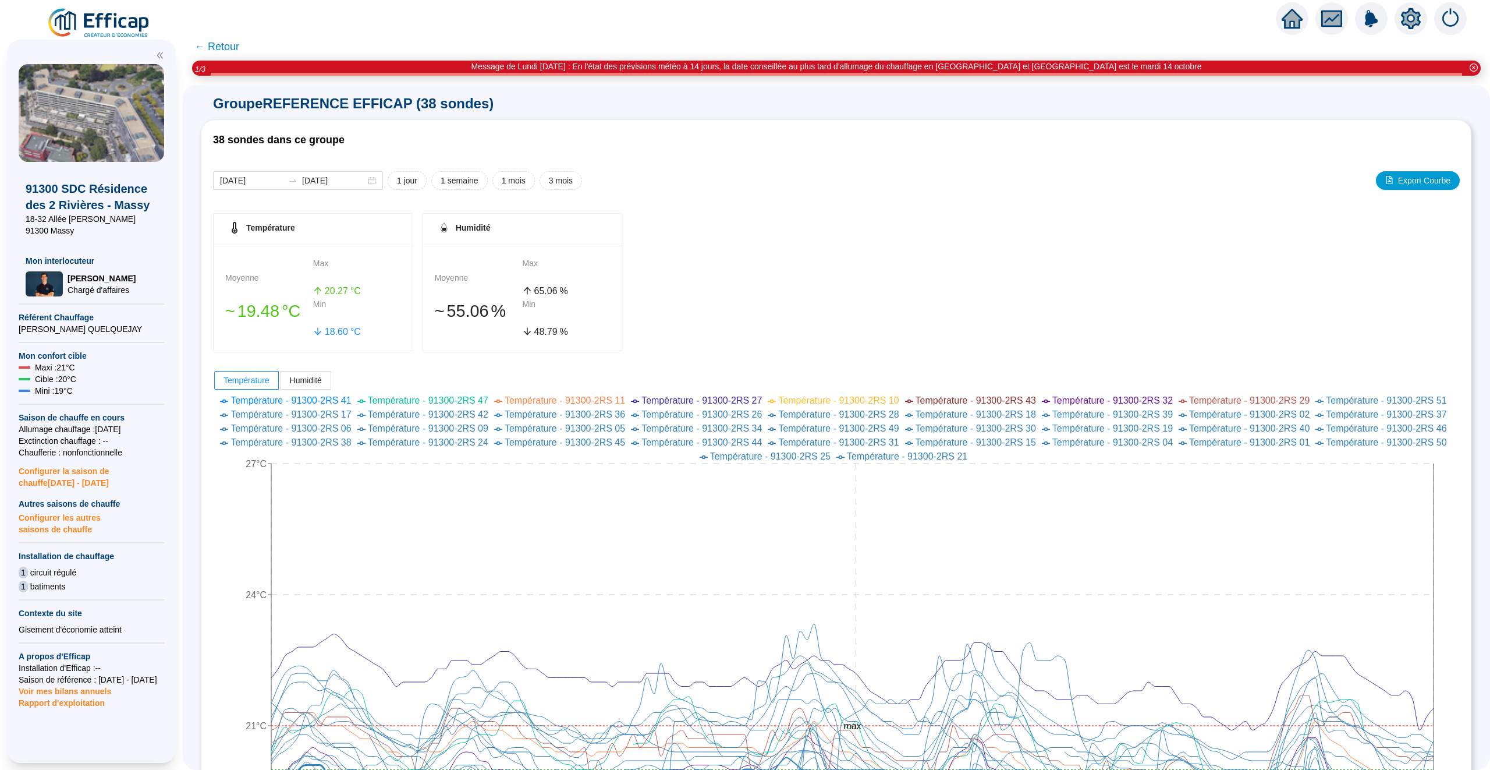
click at [218, 45] on span "← Retour" at bounding box center [216, 46] width 45 height 16
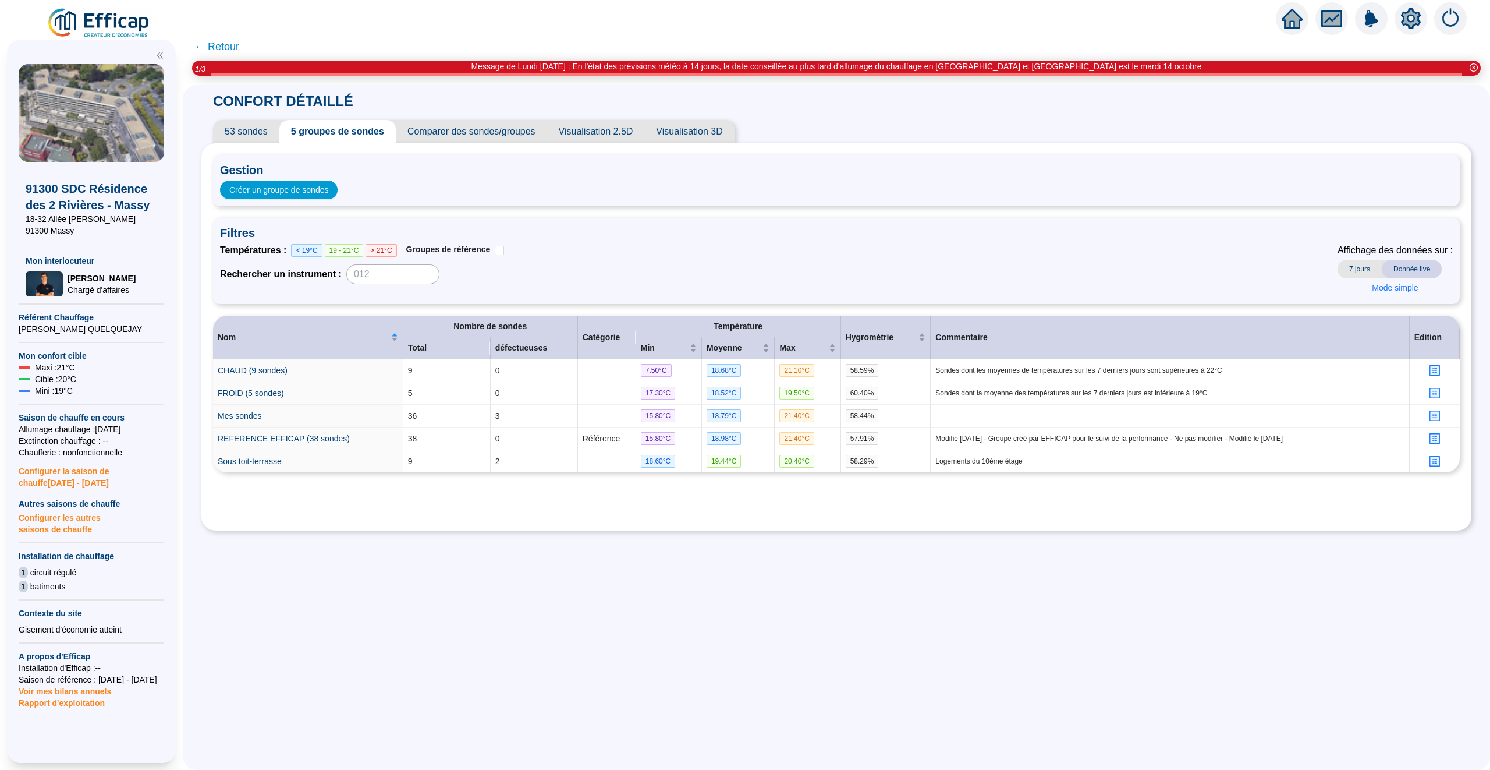
click at [250, 131] on span "53 sondes" at bounding box center [246, 131] width 66 height 23
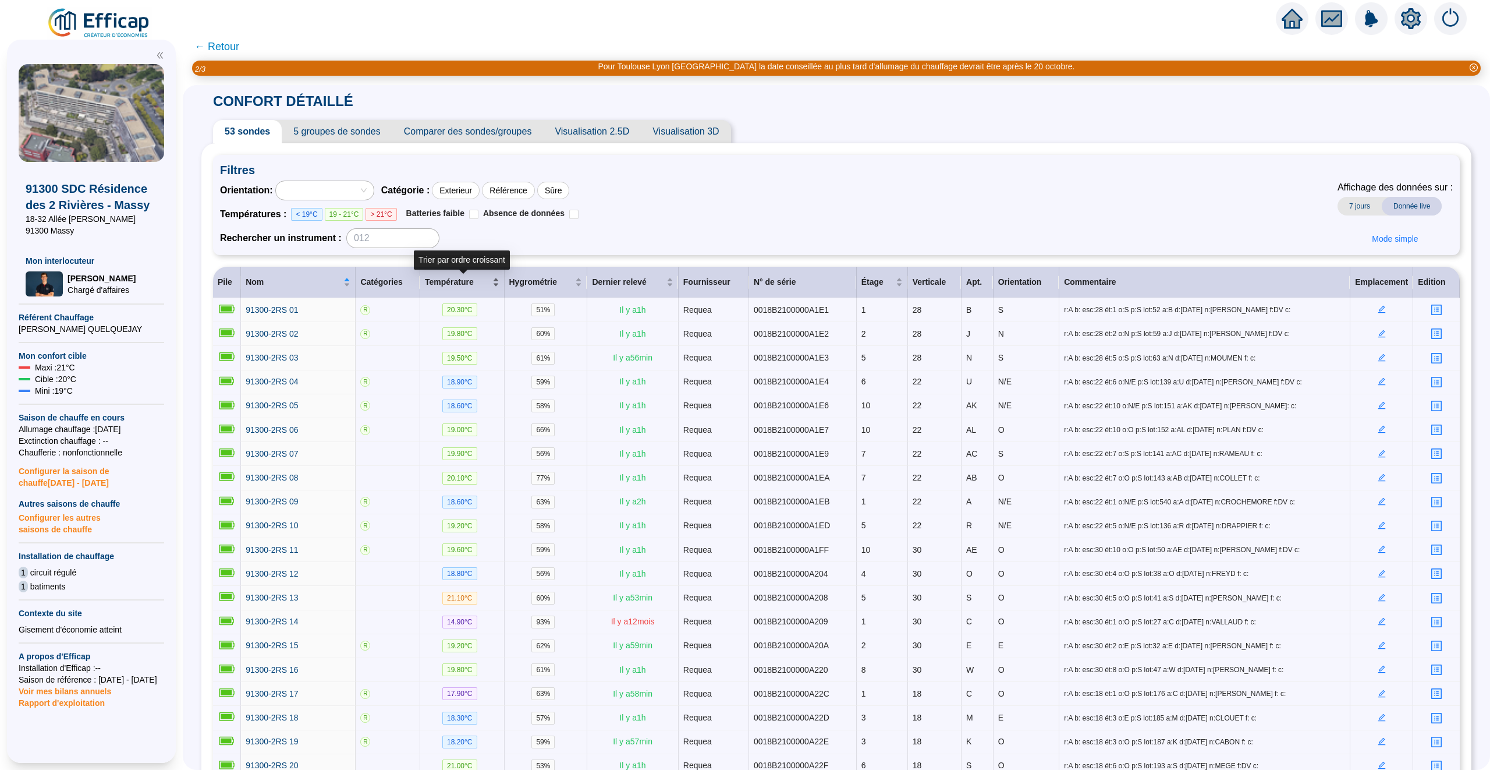
click at [495, 282] on div "Température" at bounding box center [462, 282] width 75 height 12
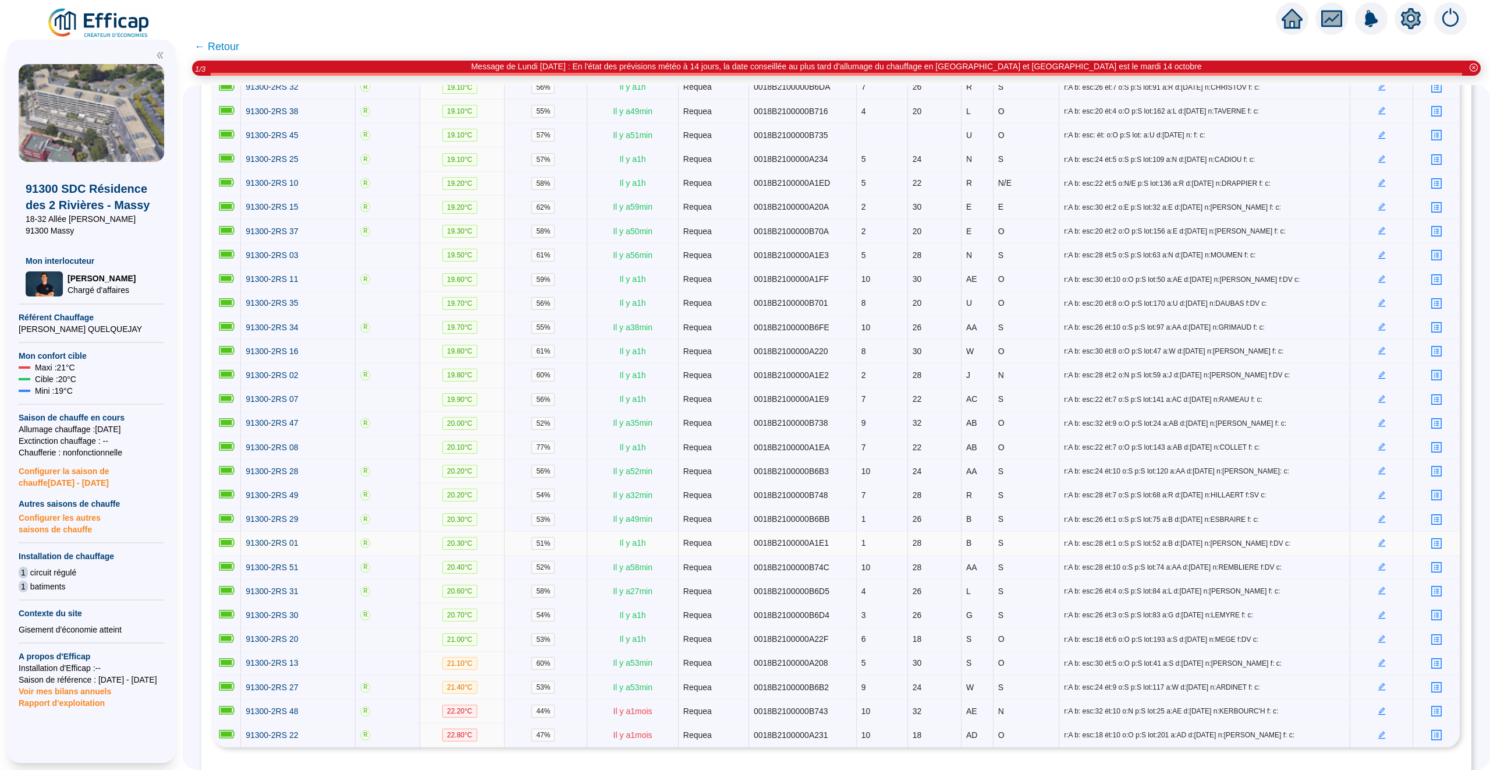
scroll to position [890, 0]
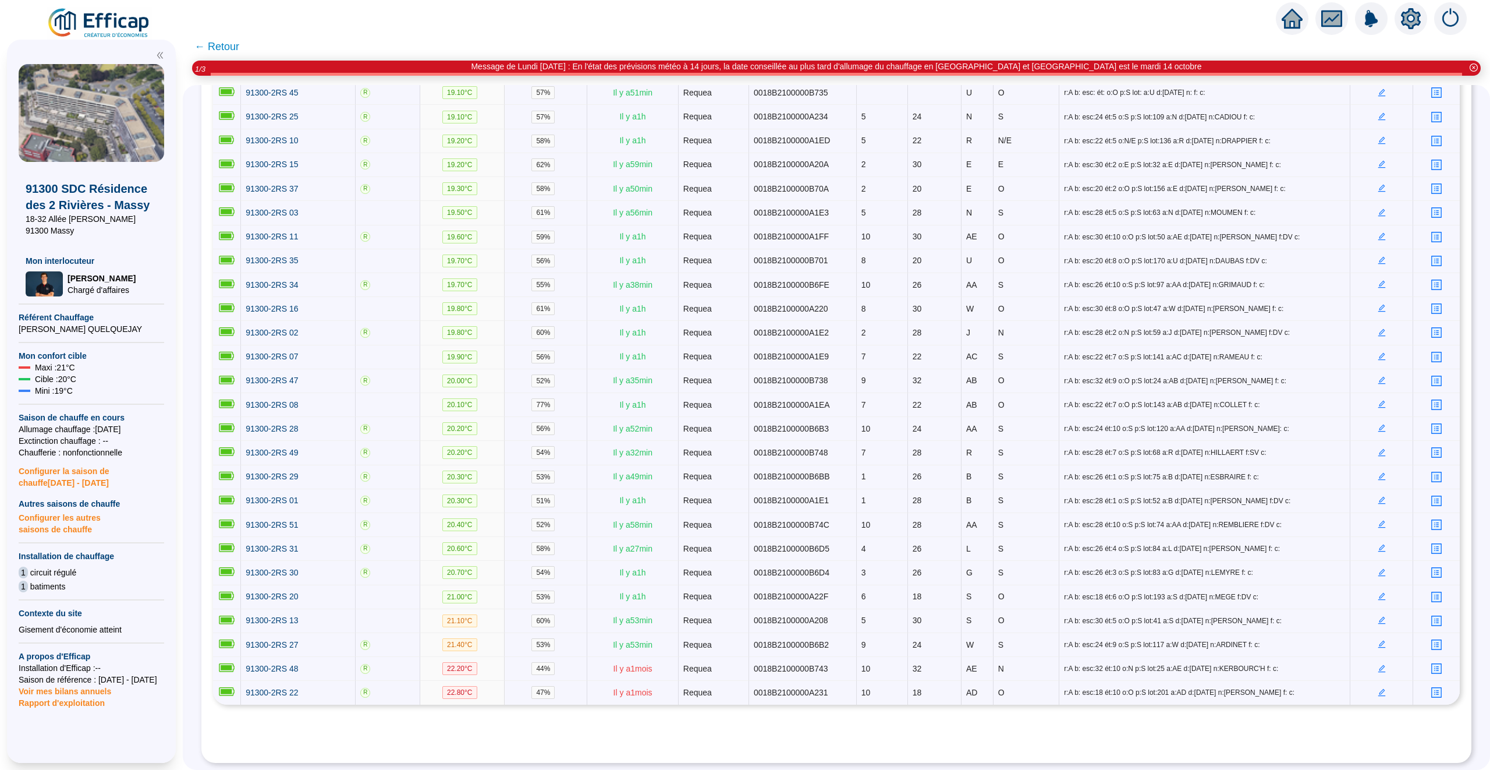
click at [219, 48] on span "← Retour" at bounding box center [216, 46] width 45 height 16
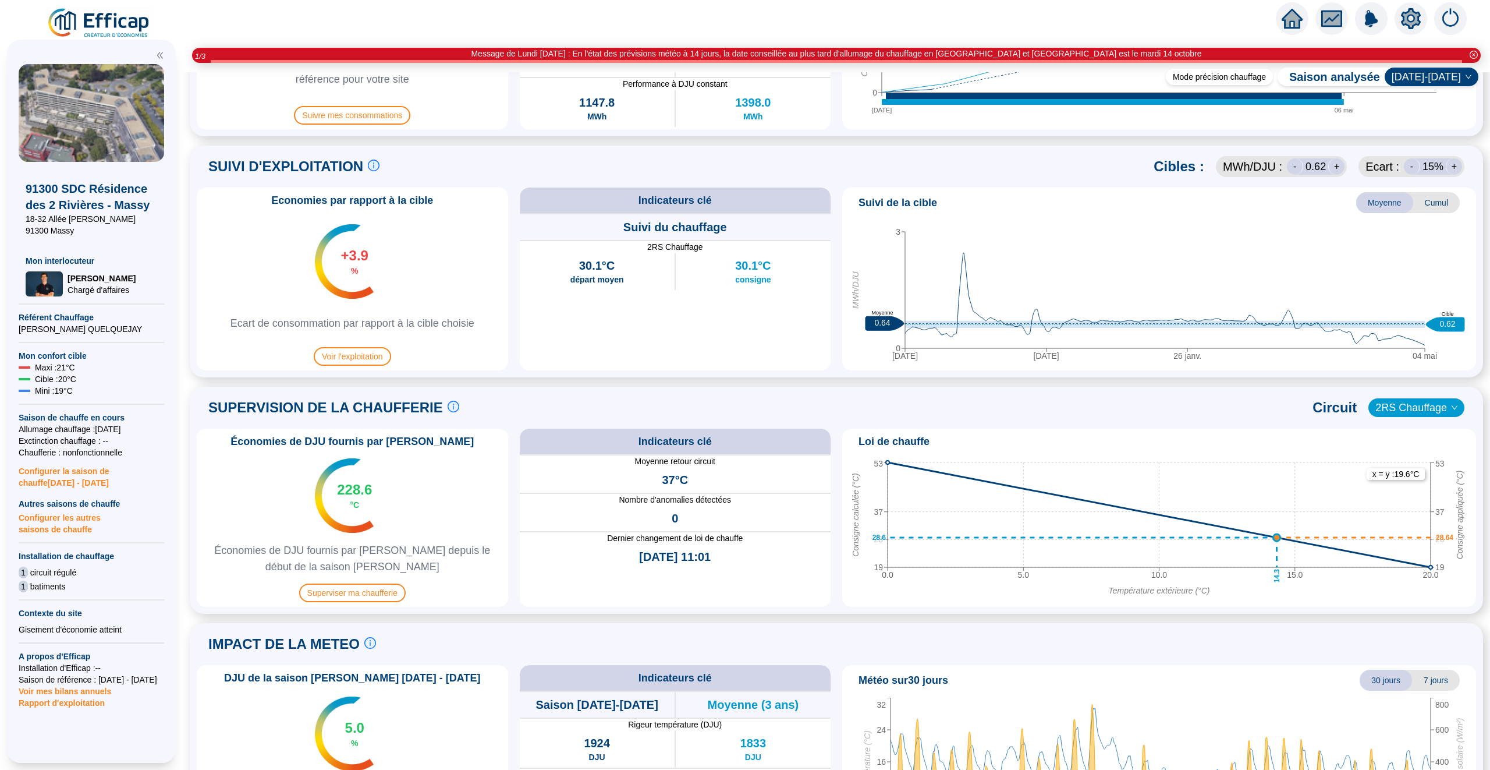
scroll to position [562, 0]
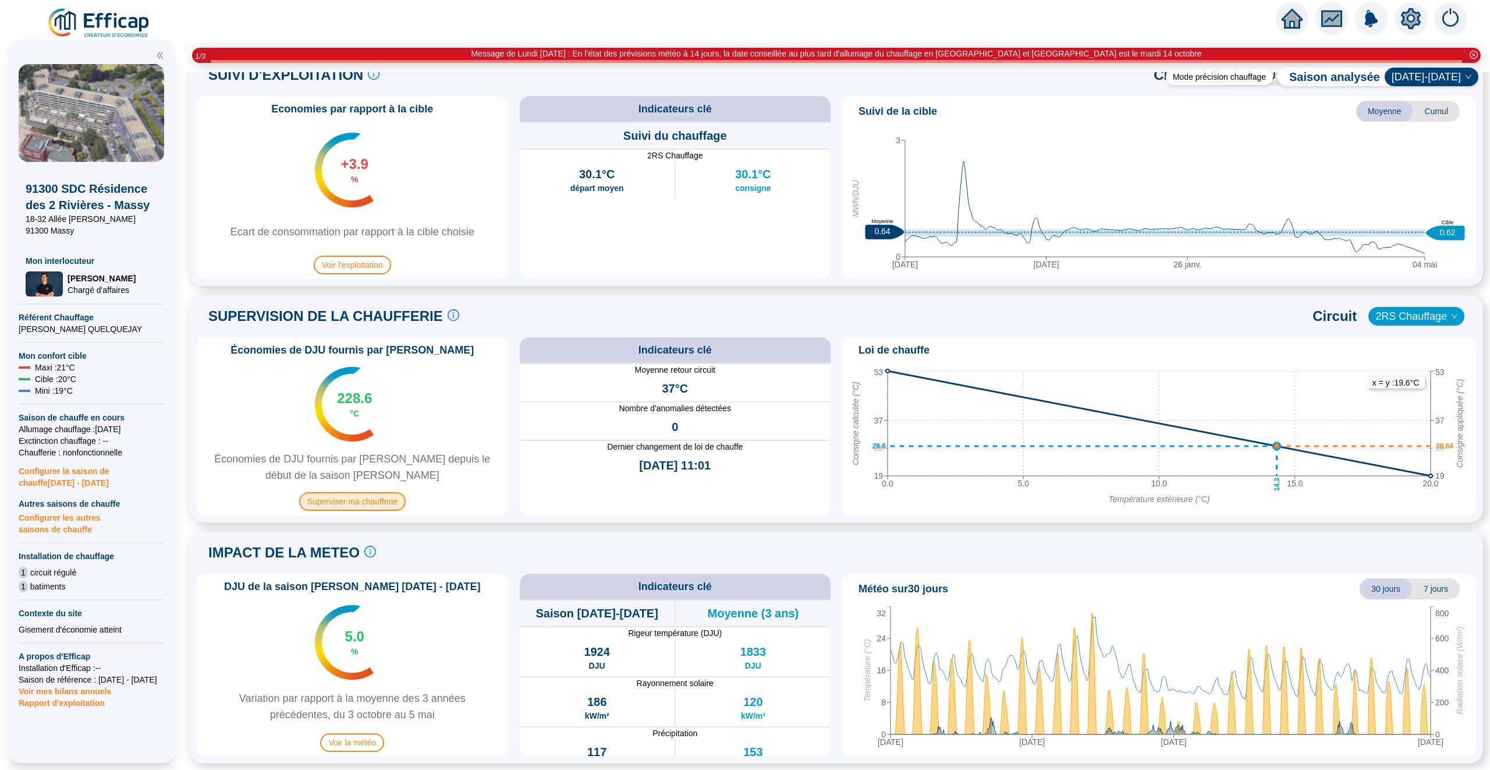
click at [349, 503] on span "Superviser ma chaufferie" at bounding box center [352, 501] width 107 height 19
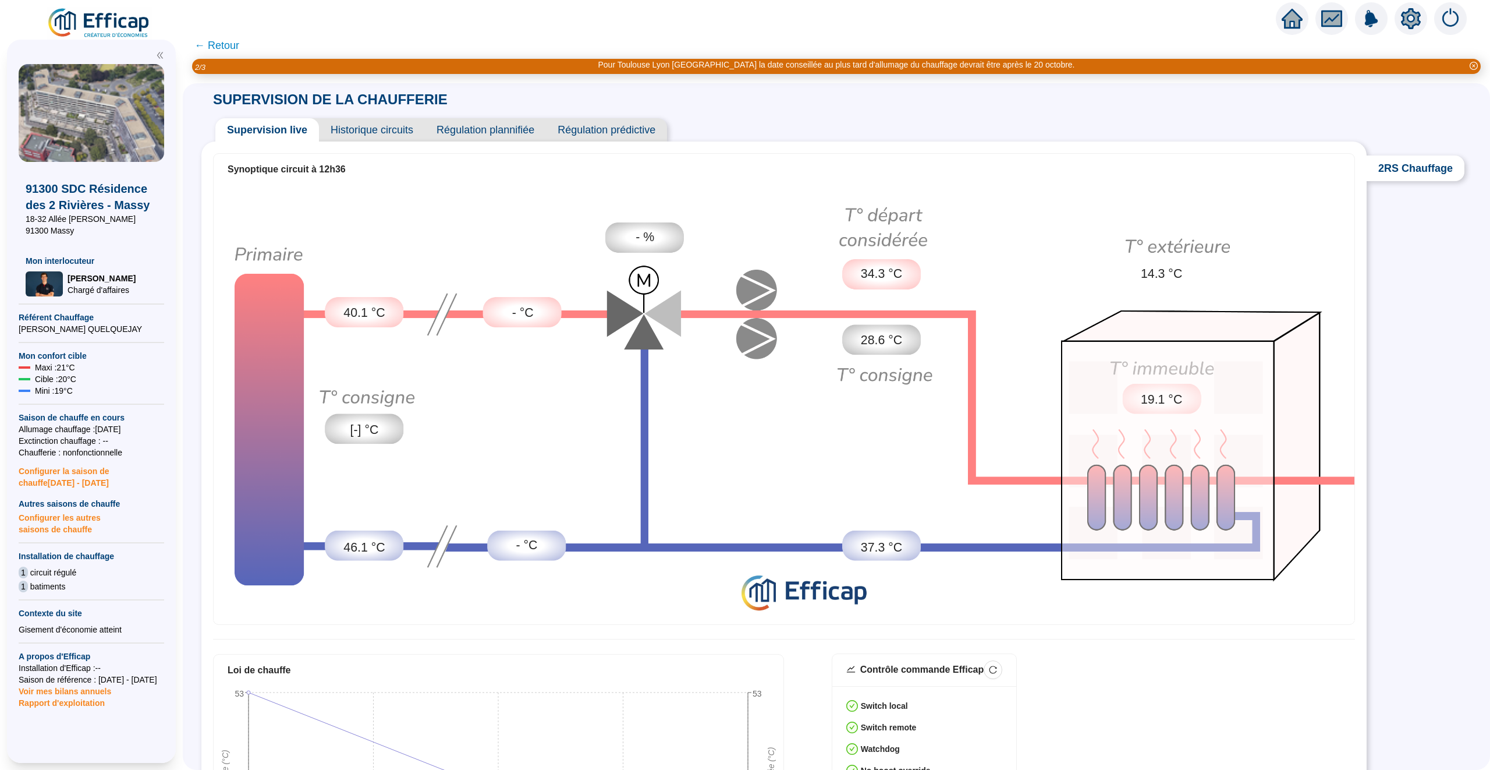
click at [371, 127] on span "Historique circuits" at bounding box center [372, 129] width 106 height 23
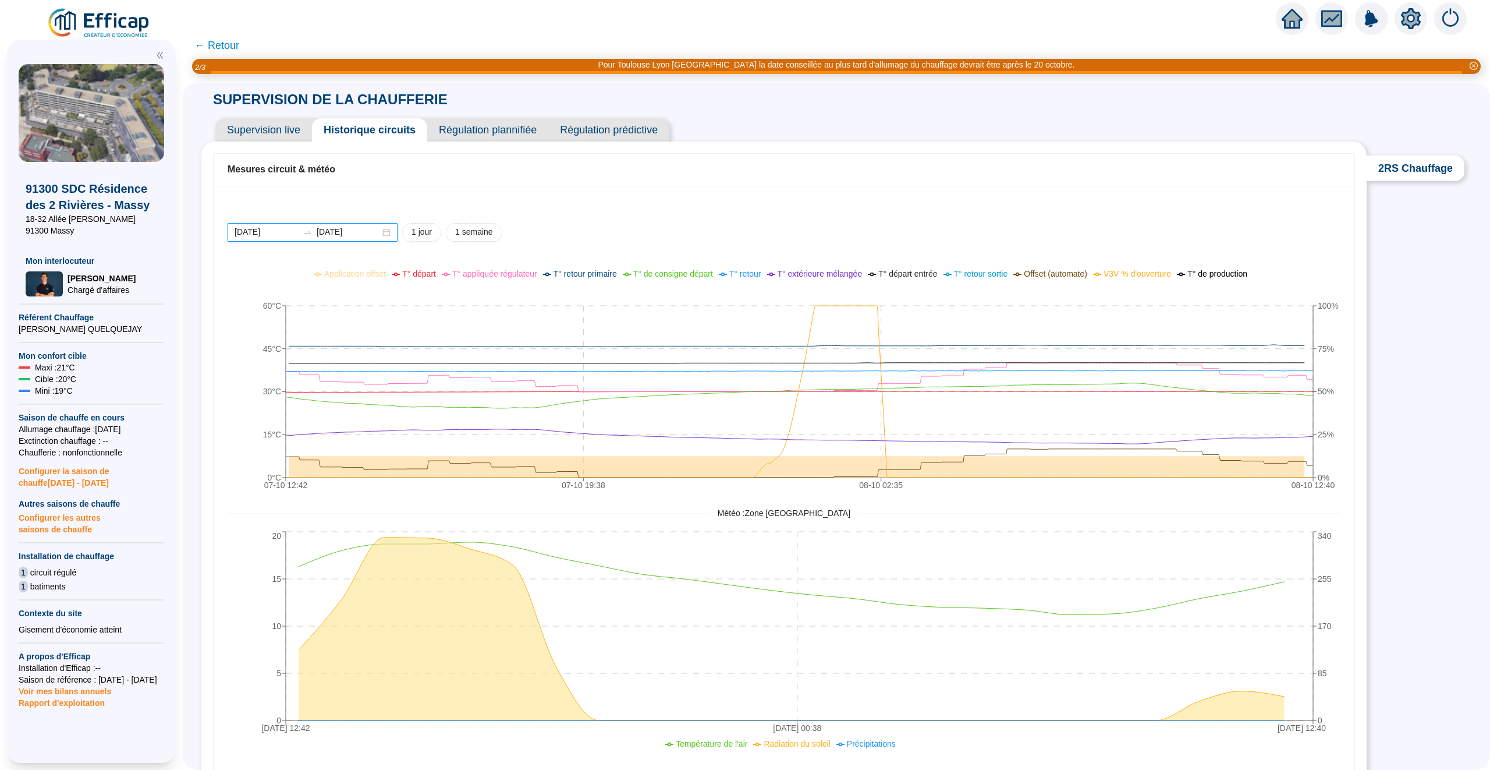
click at [274, 233] on input "[DATE]" at bounding box center [266, 232] width 63 height 12
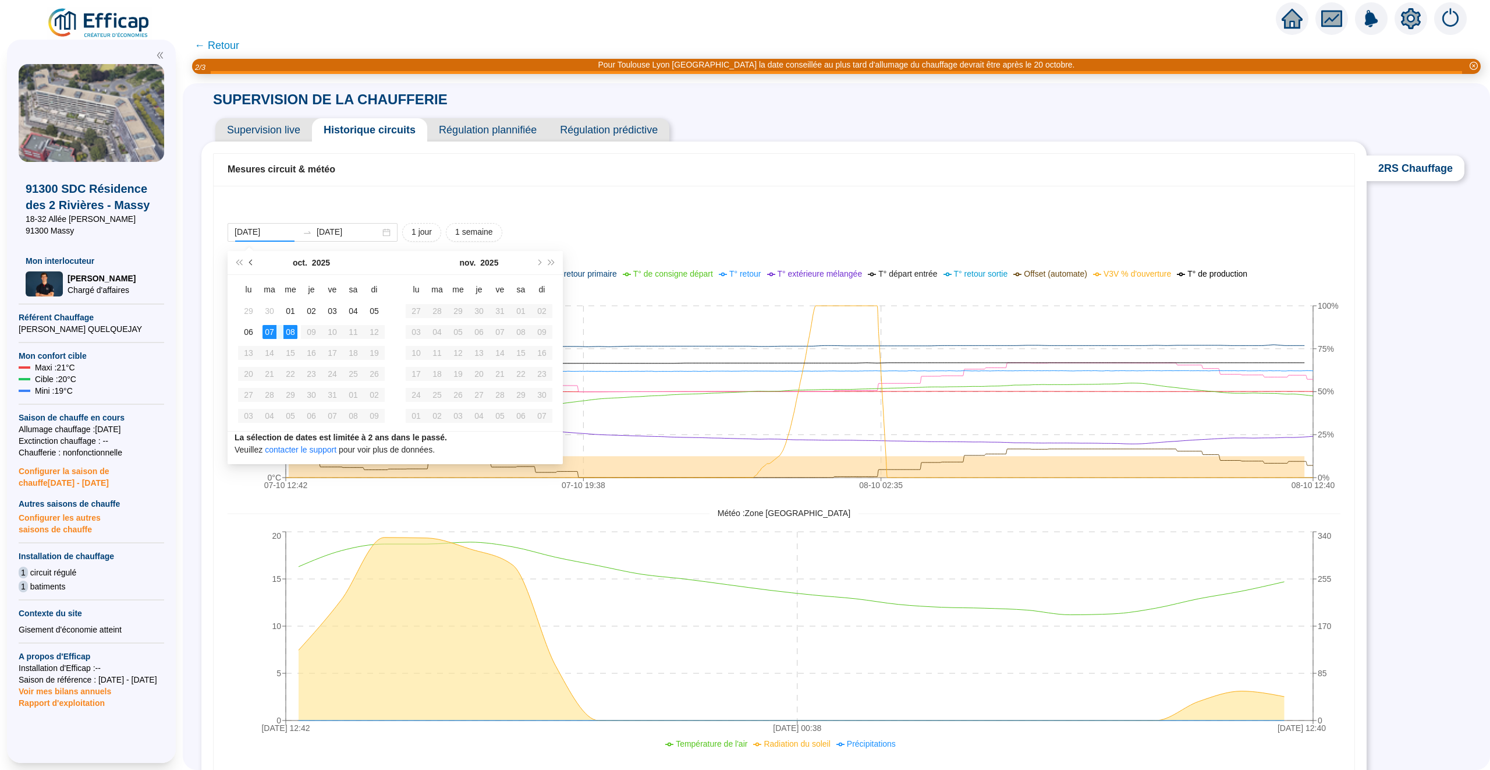
click at [253, 262] on span "Mois précédent (PageUp)" at bounding box center [252, 263] width 6 height 6
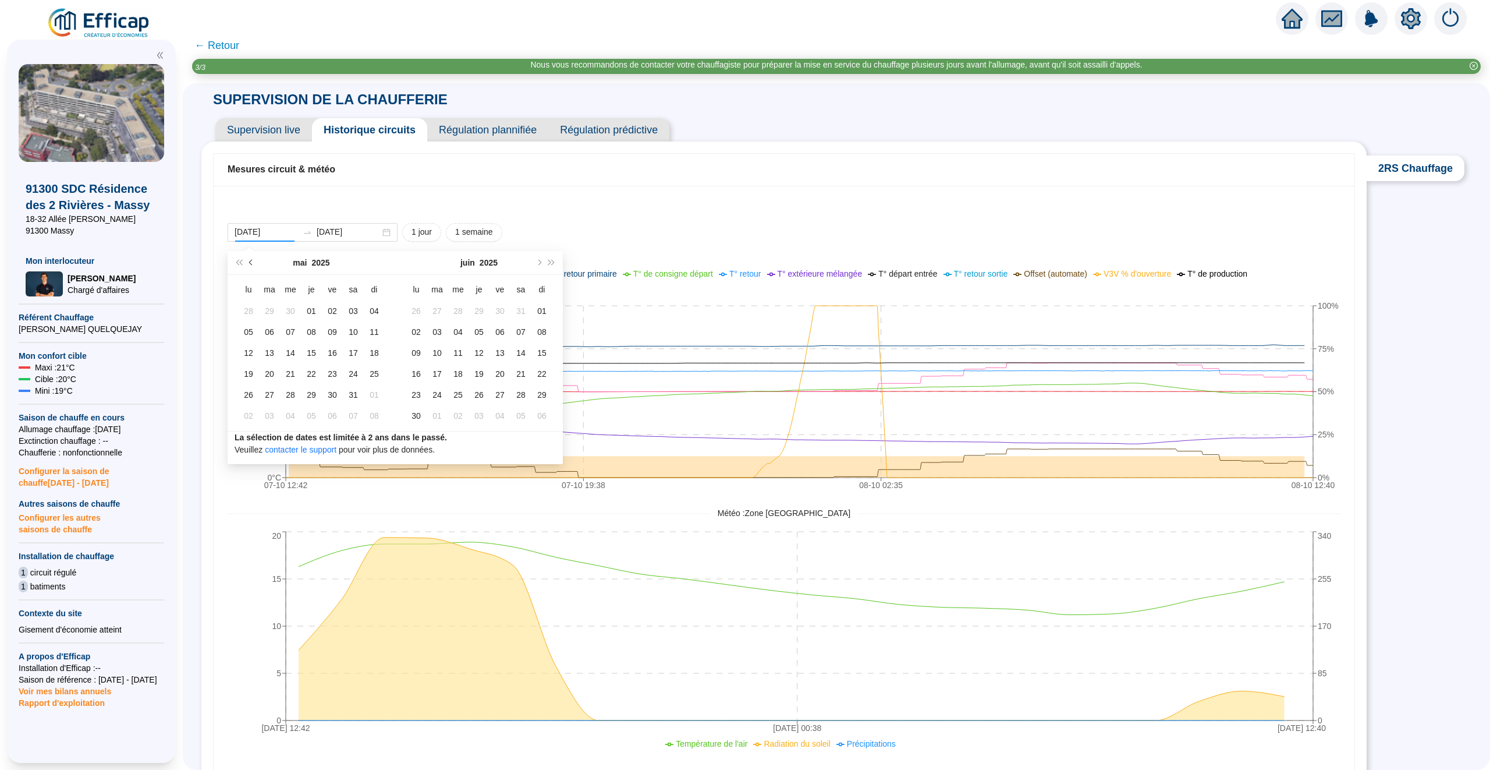
click at [253, 262] on span "Mois précédent (PageUp)" at bounding box center [252, 263] width 6 height 6
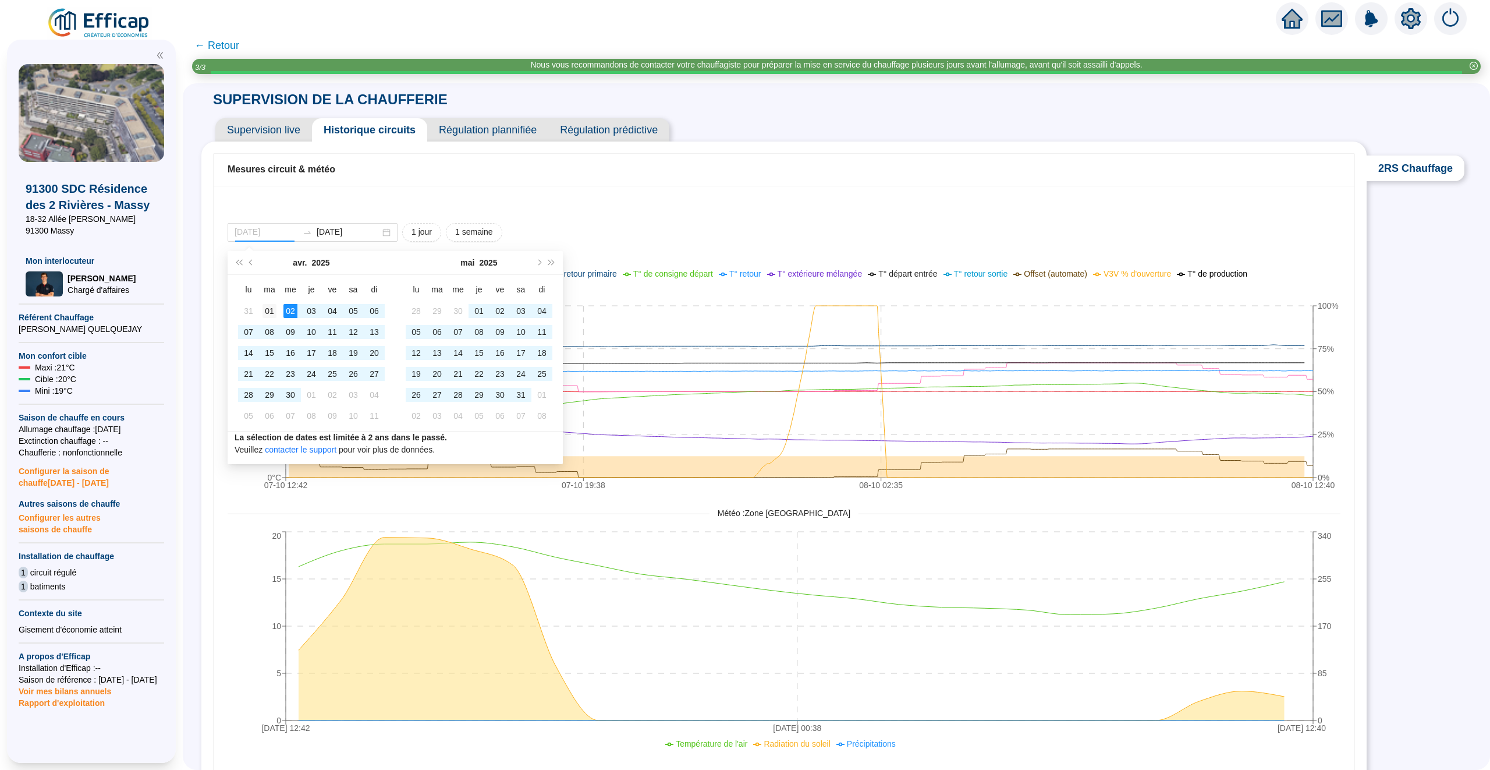
type input "[DATE]"
click at [272, 309] on div "01" at bounding box center [270, 311] width 14 height 14
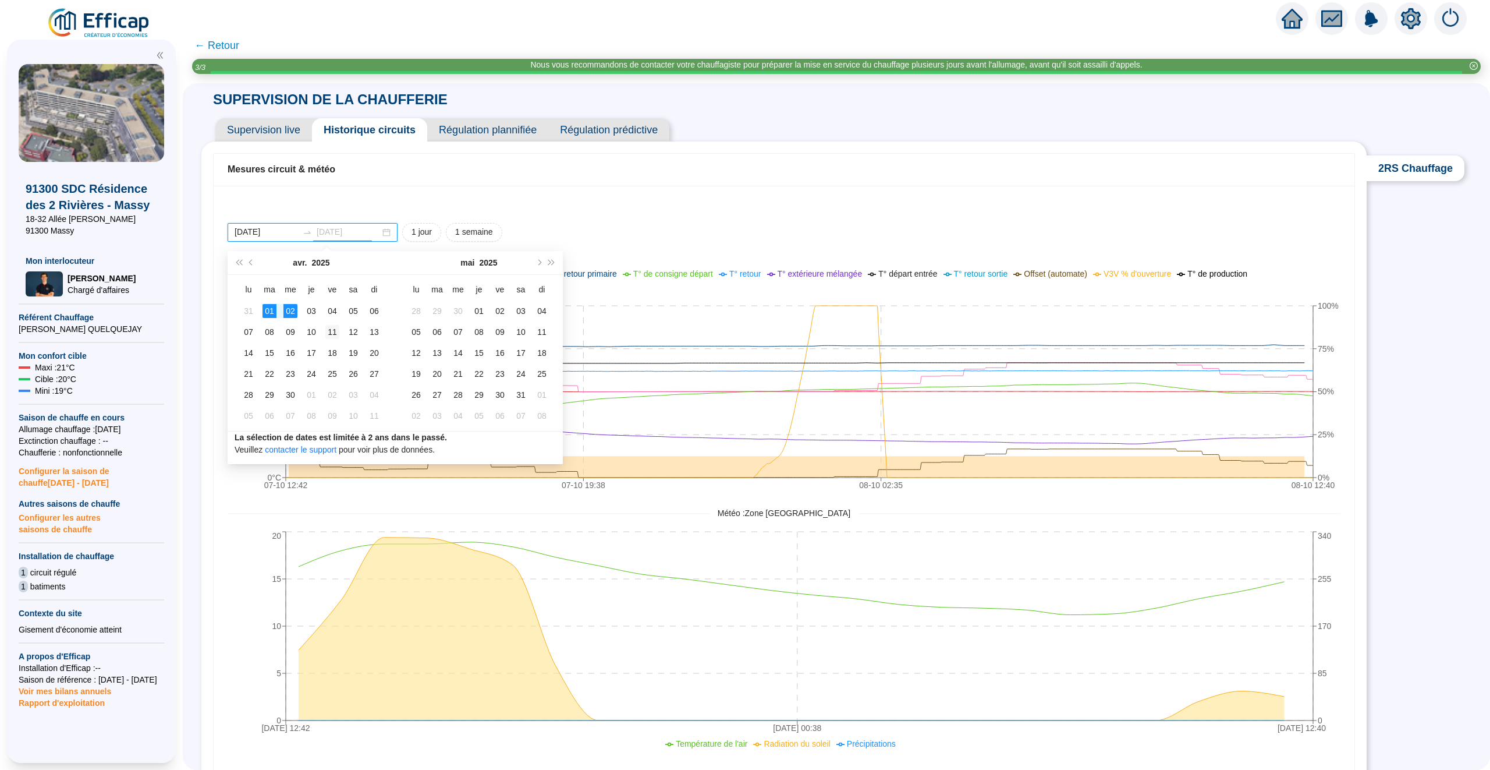
type input "[DATE]"
click at [330, 330] on div "11" at bounding box center [332, 332] width 14 height 14
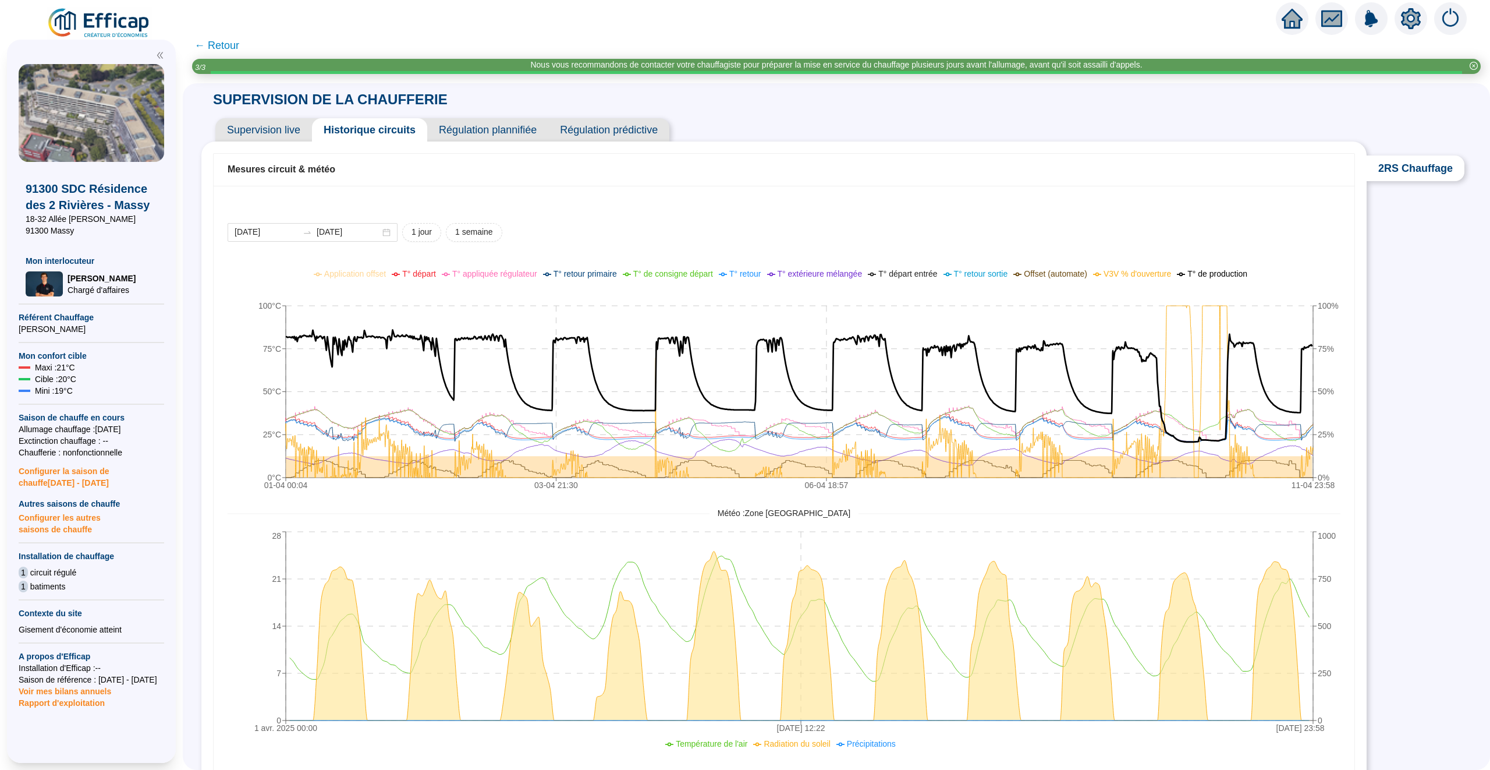
click at [1230, 277] on span "T° de production" at bounding box center [1218, 273] width 60 height 9
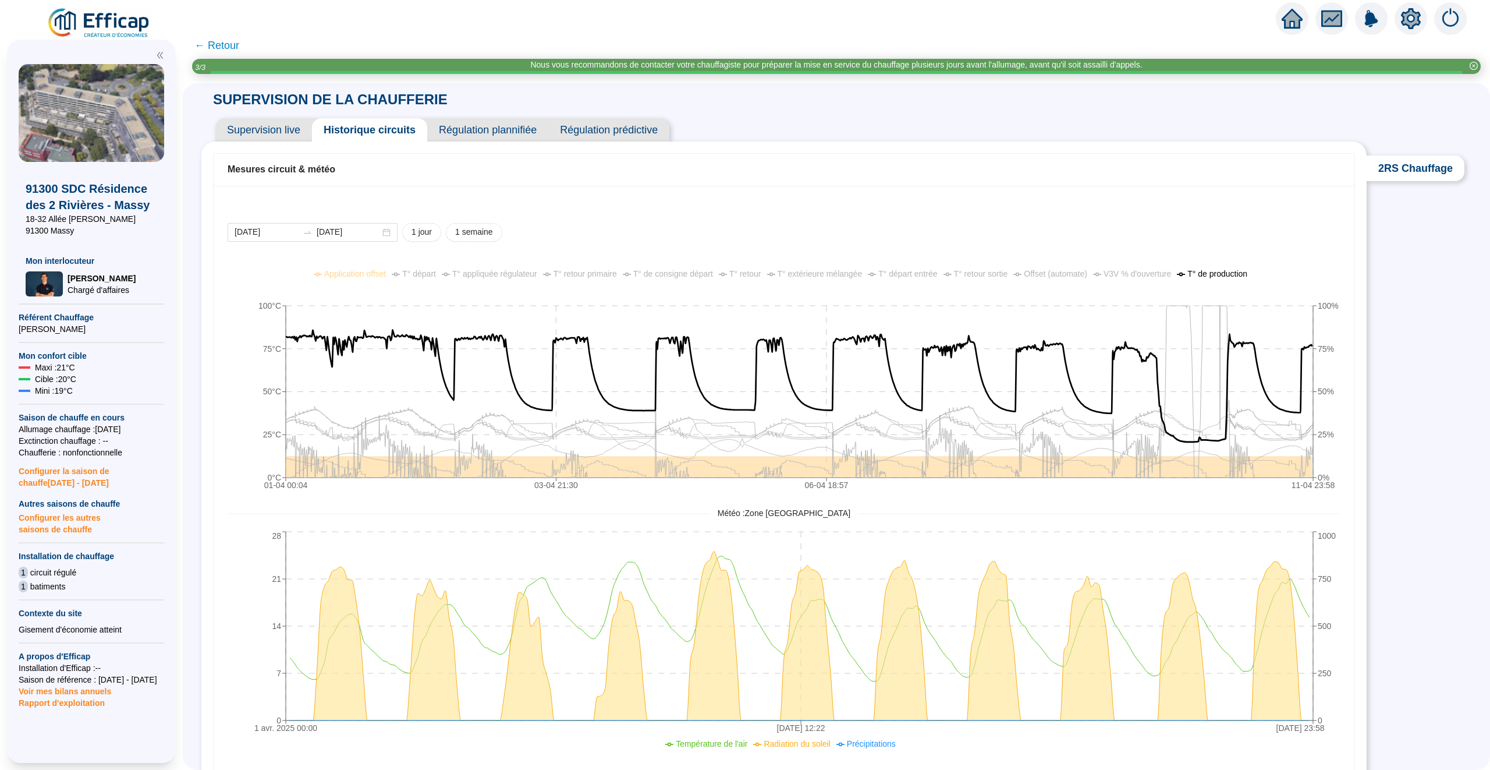
click at [216, 44] on span "← Retour" at bounding box center [216, 45] width 45 height 16
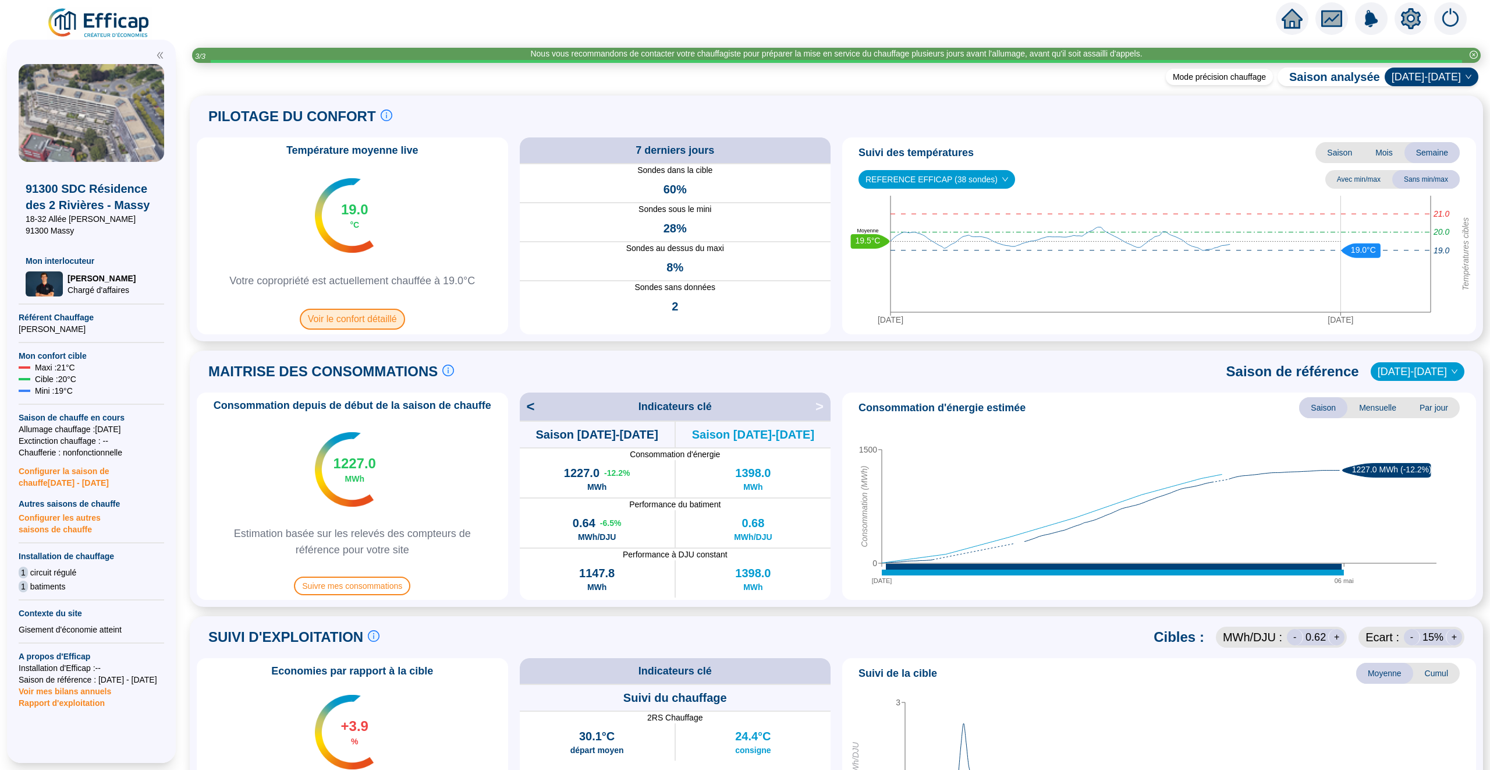
click at [372, 317] on span "Voir le confort détaillé" at bounding box center [352, 319] width 105 height 21
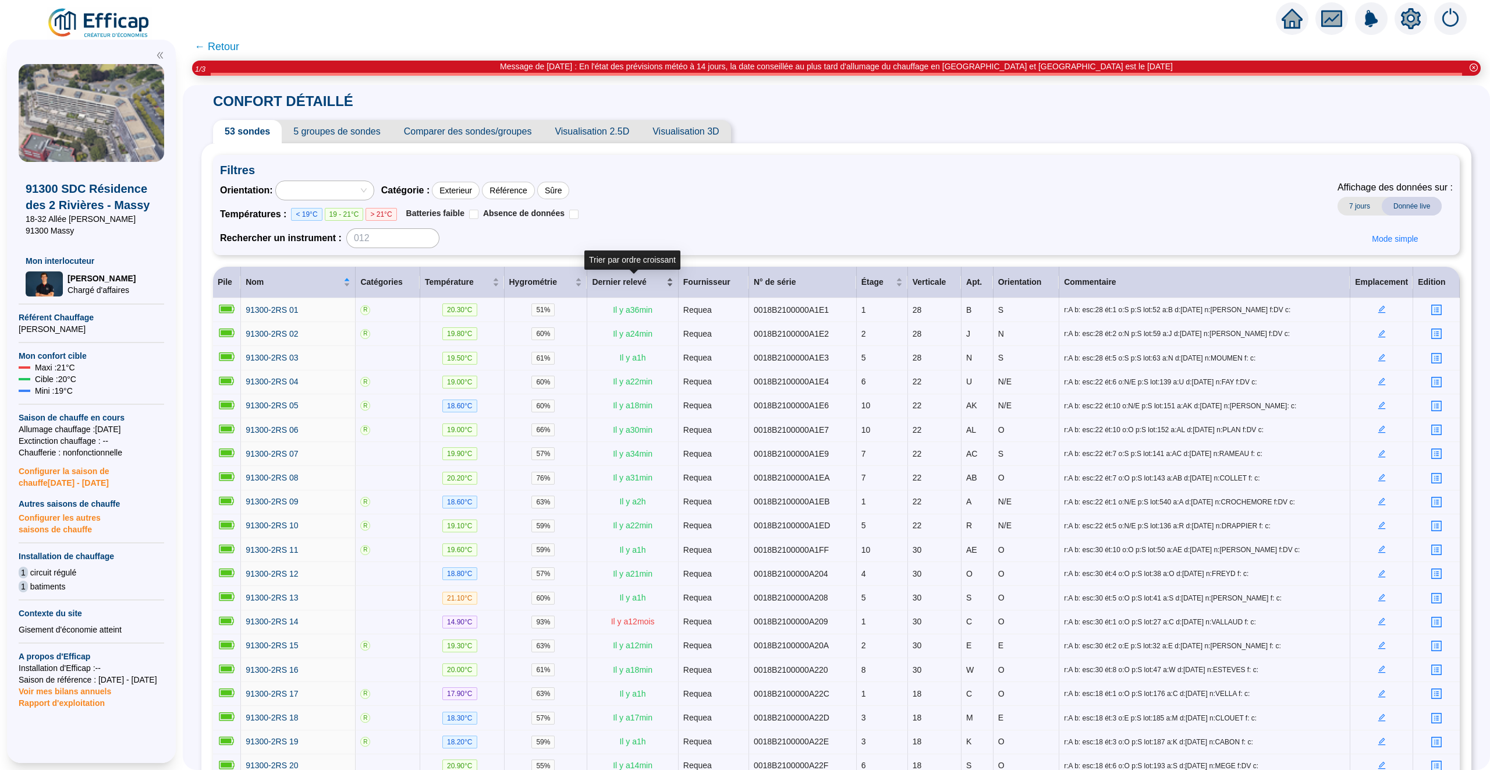
click at [673, 283] on div "Dernier relevé" at bounding box center [632, 282] width 81 height 12
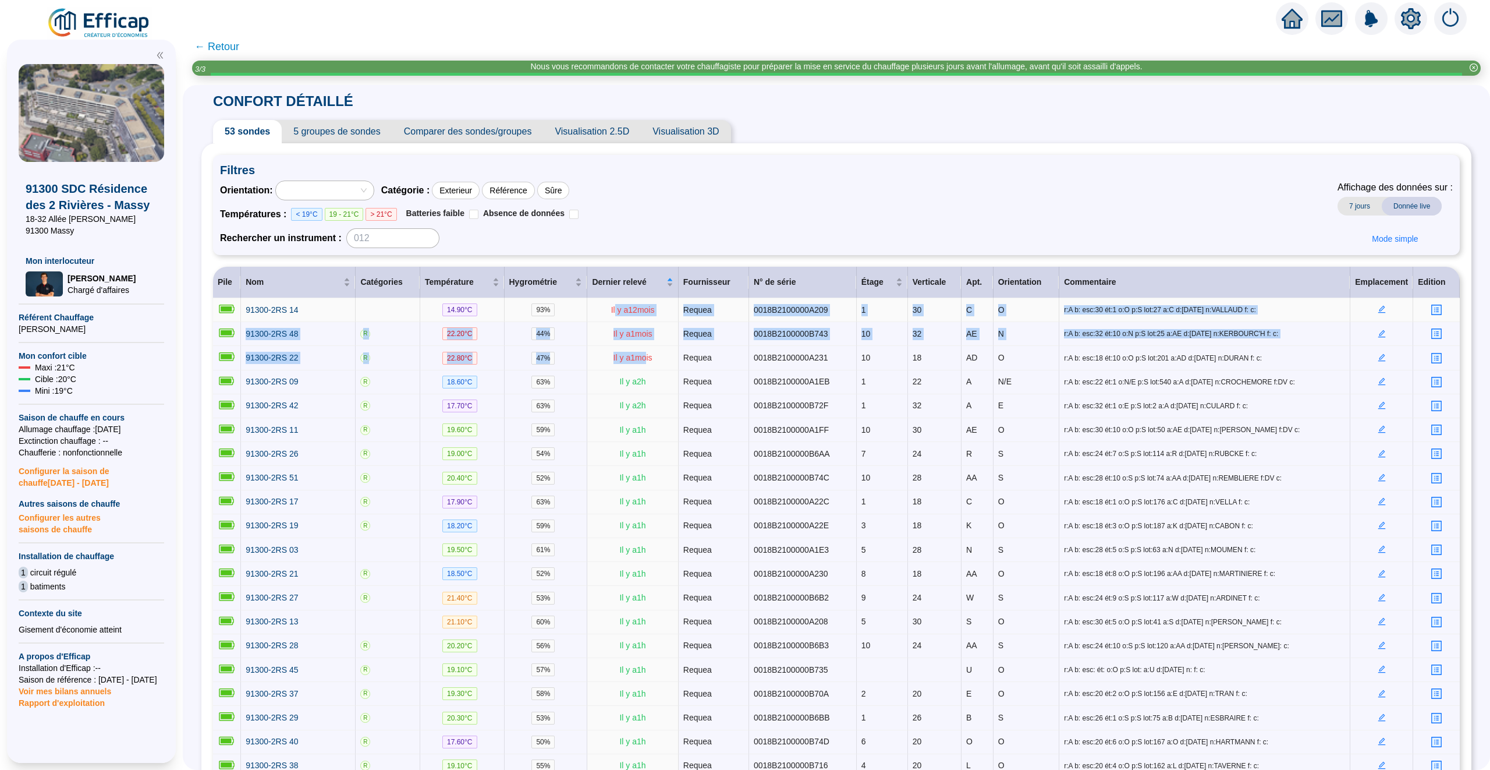
drag, startPoint x: 646, startPoint y: 361, endPoint x: 614, endPoint y: 313, distance: 58.0
click at [614, 313] on span "Il y a 12 mois" at bounding box center [633, 309] width 44 height 9
drag, startPoint x: 624, startPoint y: 310, endPoint x: 637, endPoint y: 357, distance: 49.0
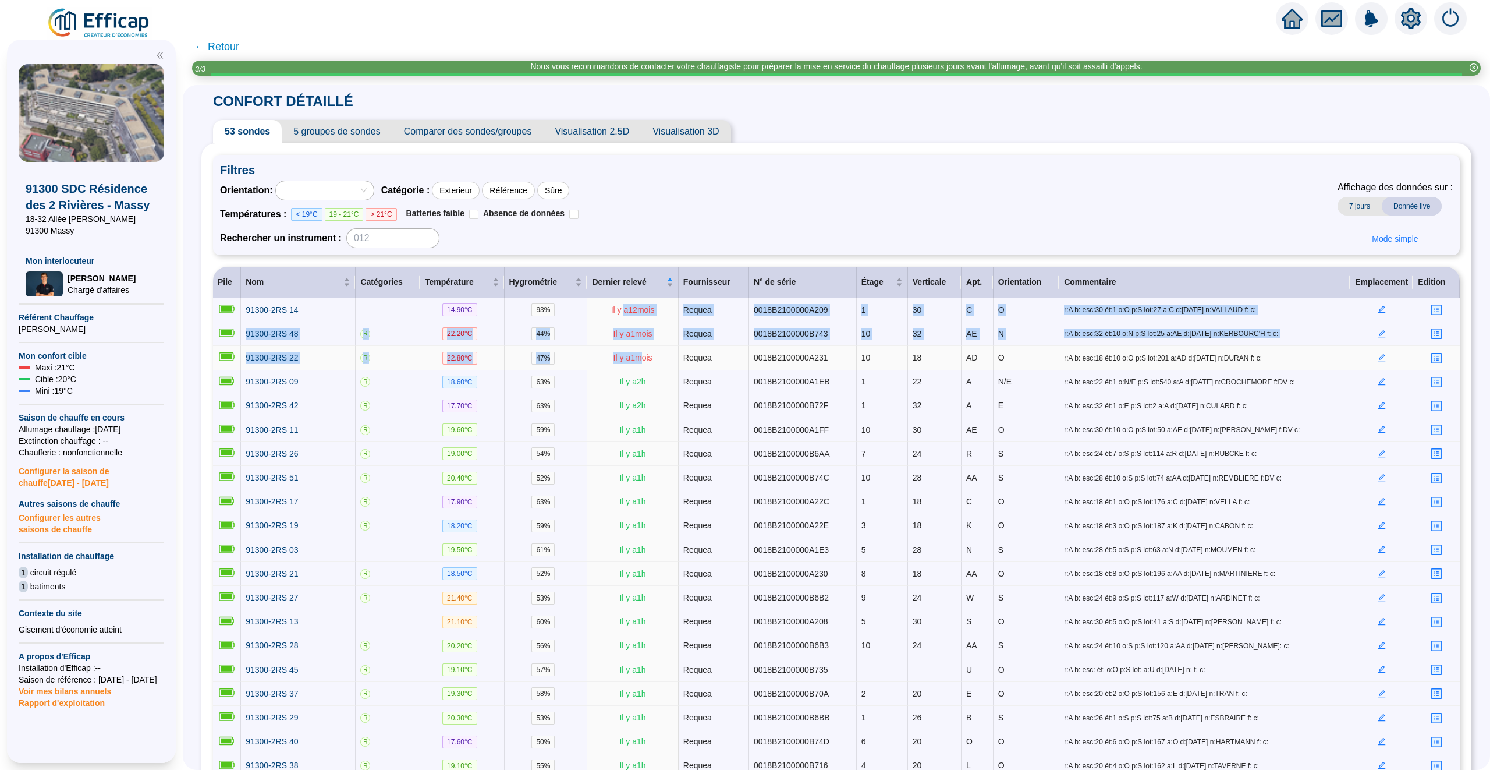
click at [637, 357] on span "Il y a 1 mois" at bounding box center [633, 357] width 39 height 9
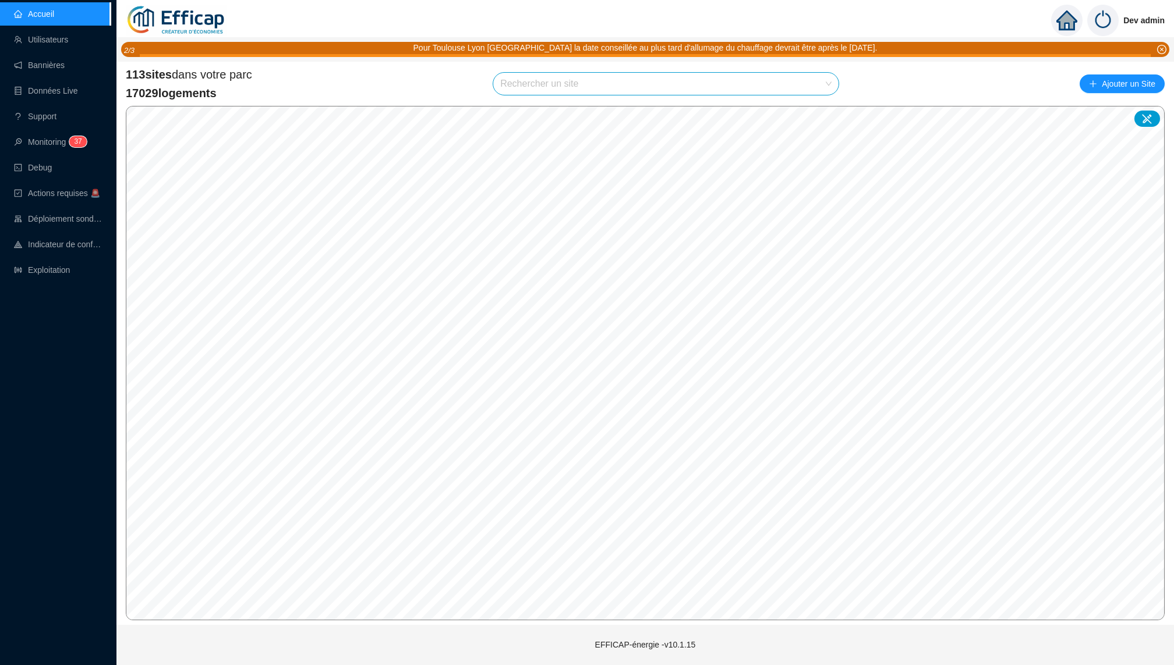
click at [634, 89] on input "search" at bounding box center [660, 84] width 321 height 22
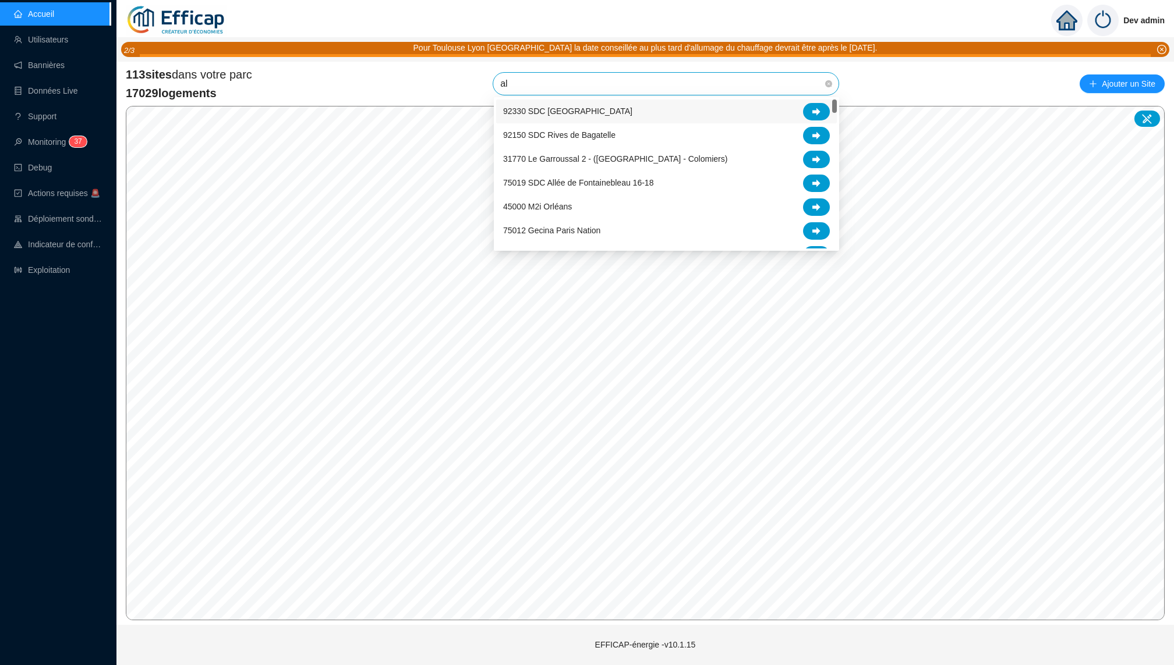
type input "alb"
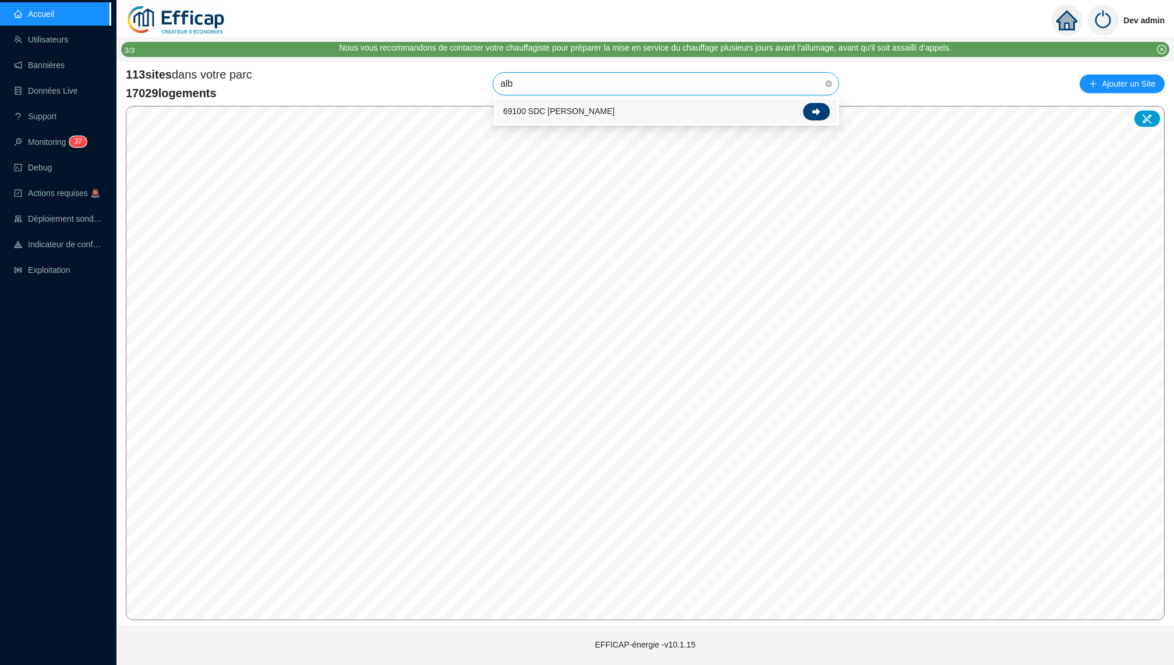
click at [811, 105] on div at bounding box center [816, 111] width 27 height 17
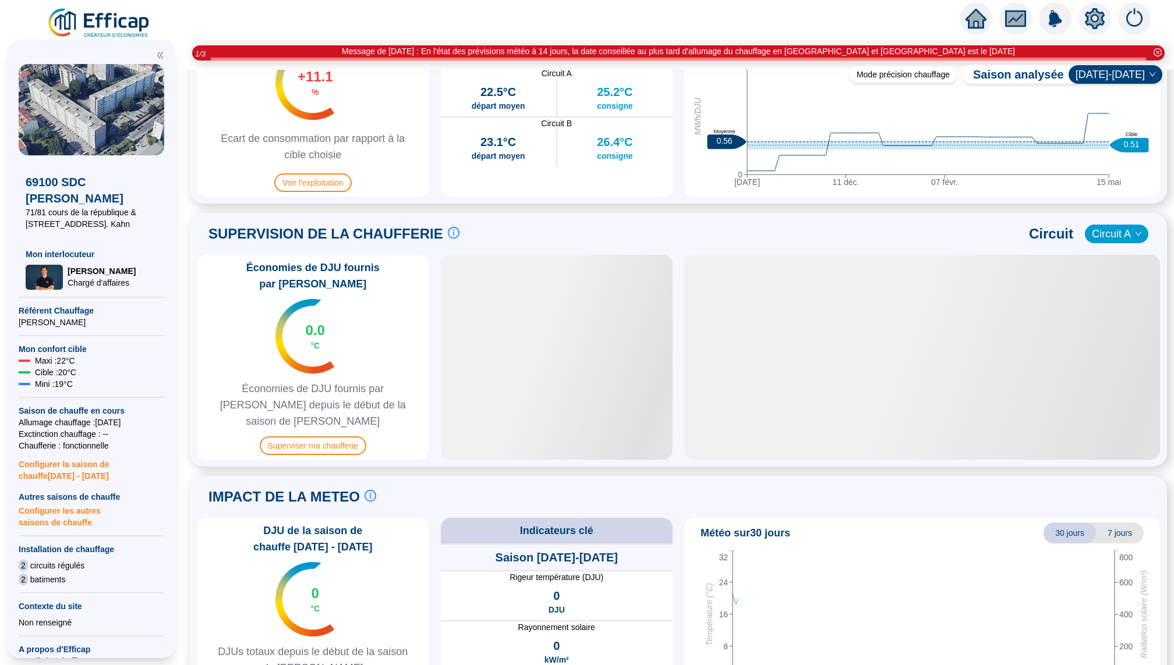
scroll to position [645, 0]
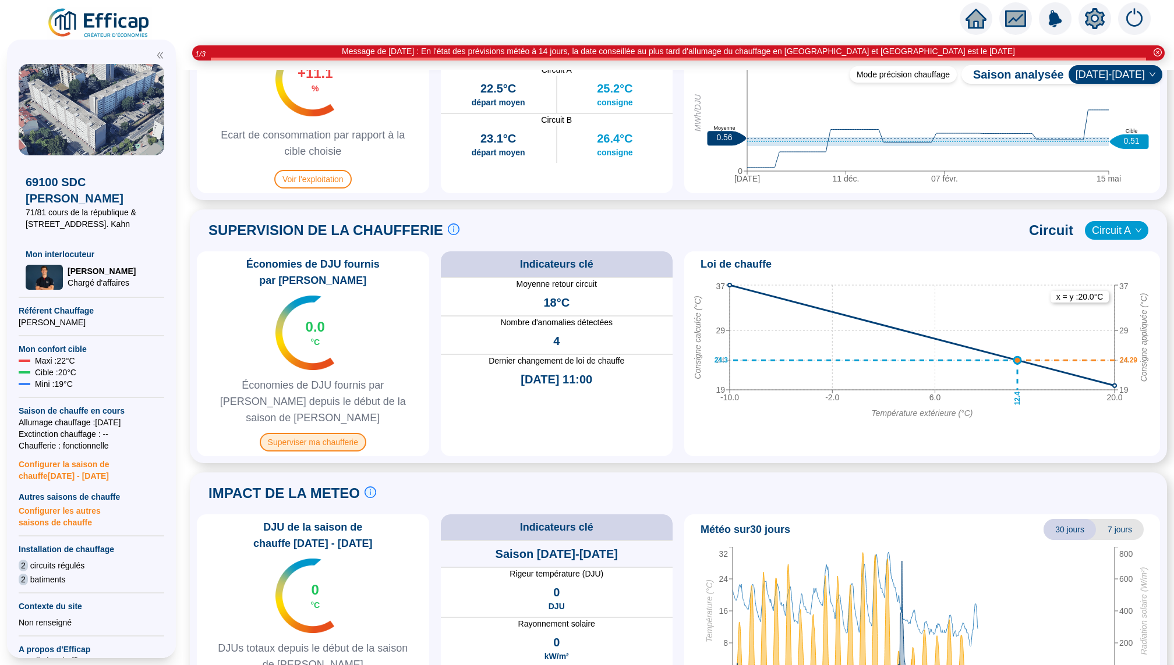
click at [324, 433] on span "Superviser ma chaufferie" at bounding box center [313, 442] width 107 height 19
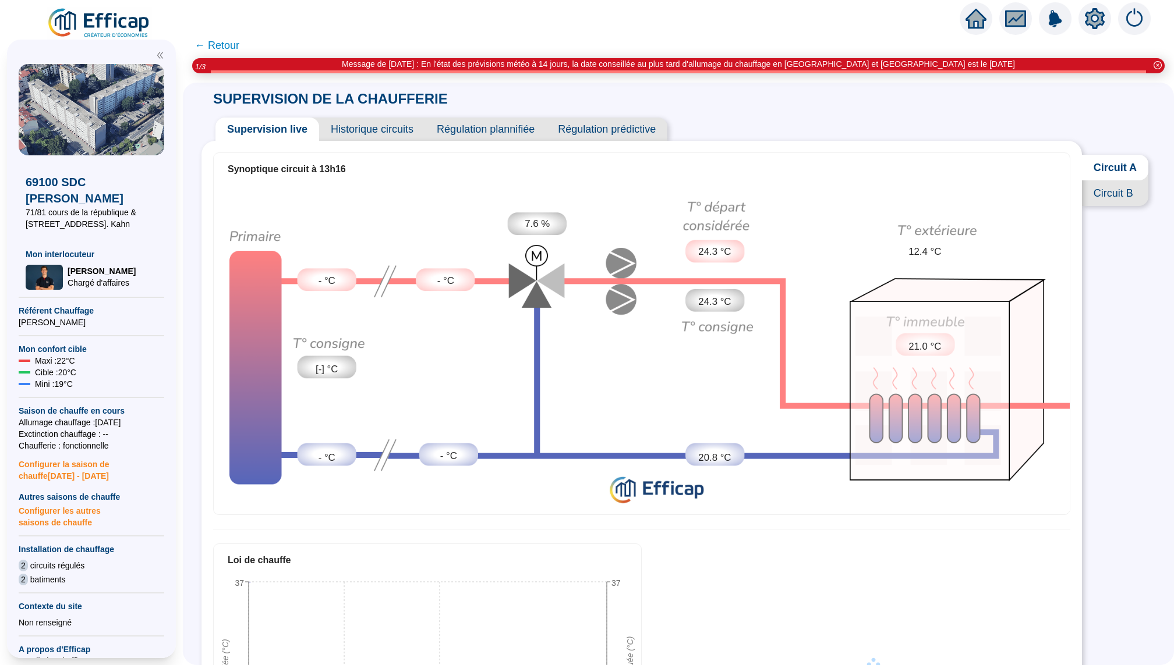
click at [1121, 194] on span "Circuit B" at bounding box center [1115, 193] width 66 height 26
click at [1117, 173] on span "Circuit A" at bounding box center [1114, 168] width 67 height 26
click at [359, 123] on span "Historique circuits" at bounding box center [372, 129] width 106 height 23
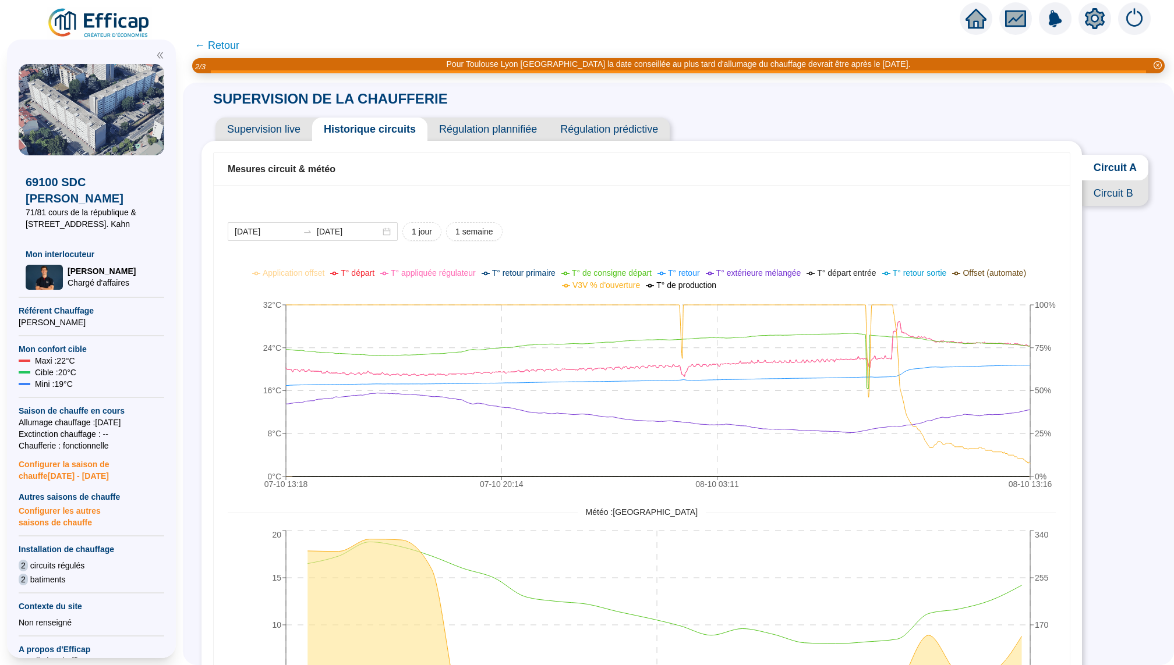
click at [1119, 402] on div "SUPERVISION DE LA CHAUFFERIE Supervision live Historique circuits Régulation pl…" at bounding box center [678, 374] width 991 height 583
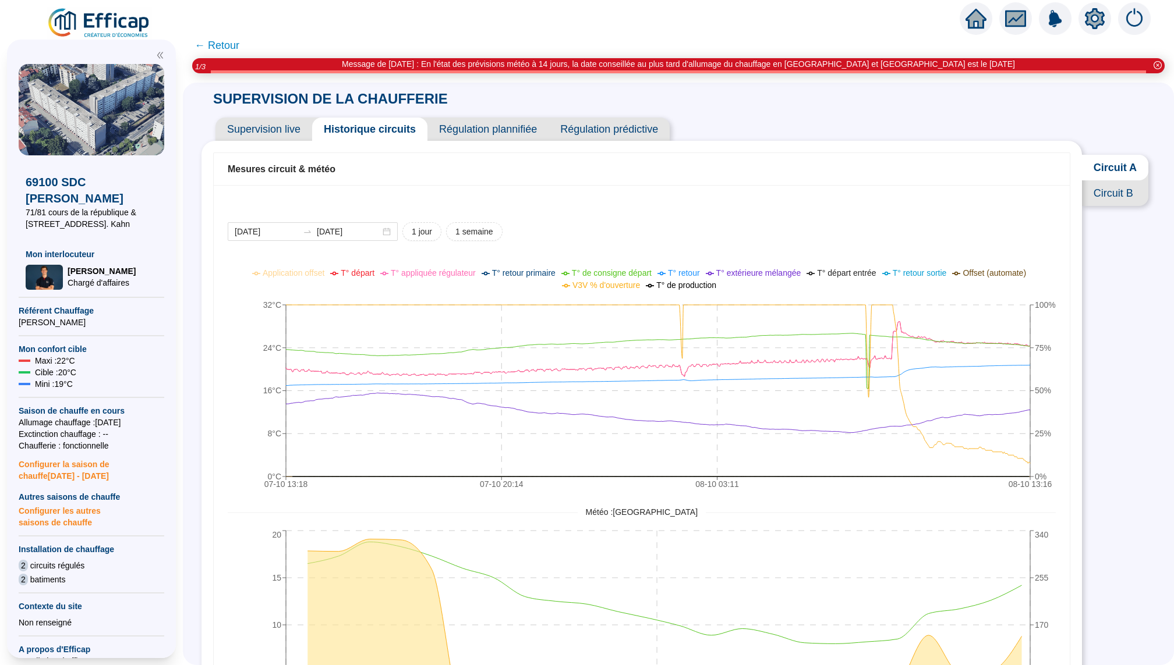
click at [1114, 193] on span "Circuit B" at bounding box center [1115, 193] width 66 height 26
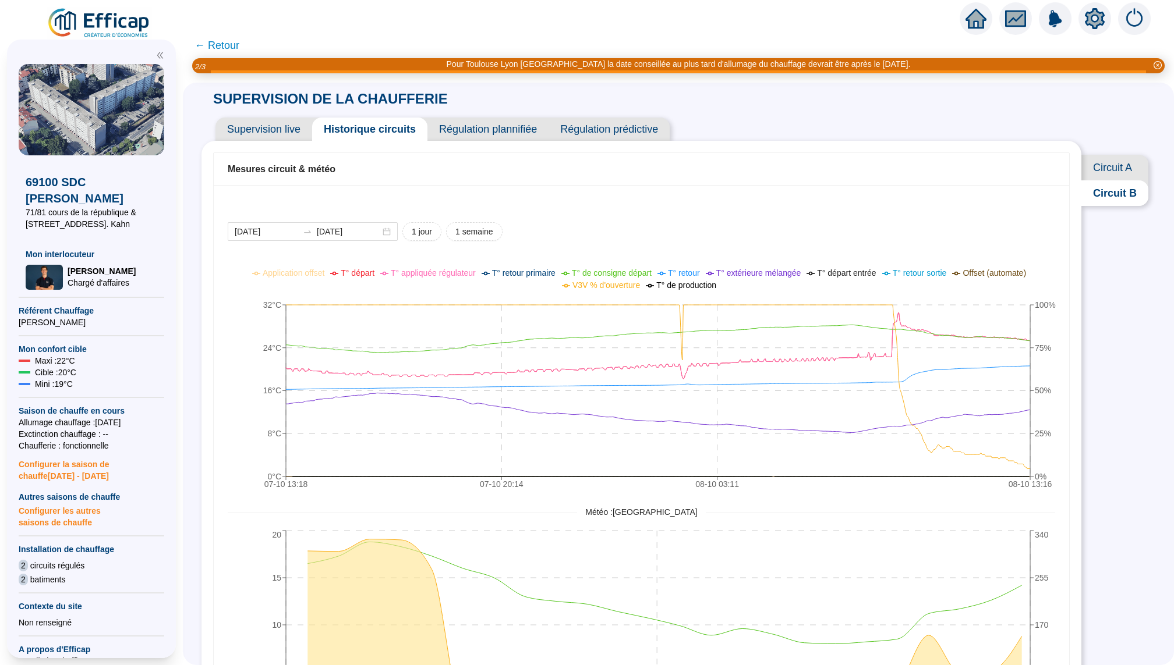
click at [266, 119] on span "Supervision live" at bounding box center [263, 129] width 97 height 23
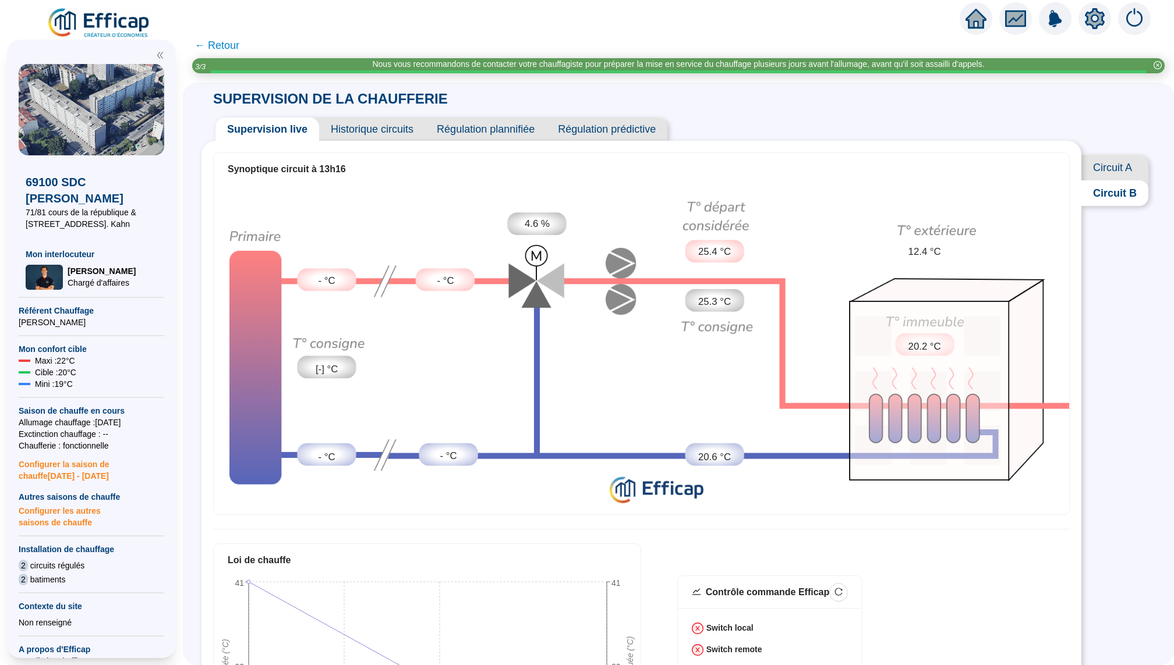
scroll to position [2, 0]
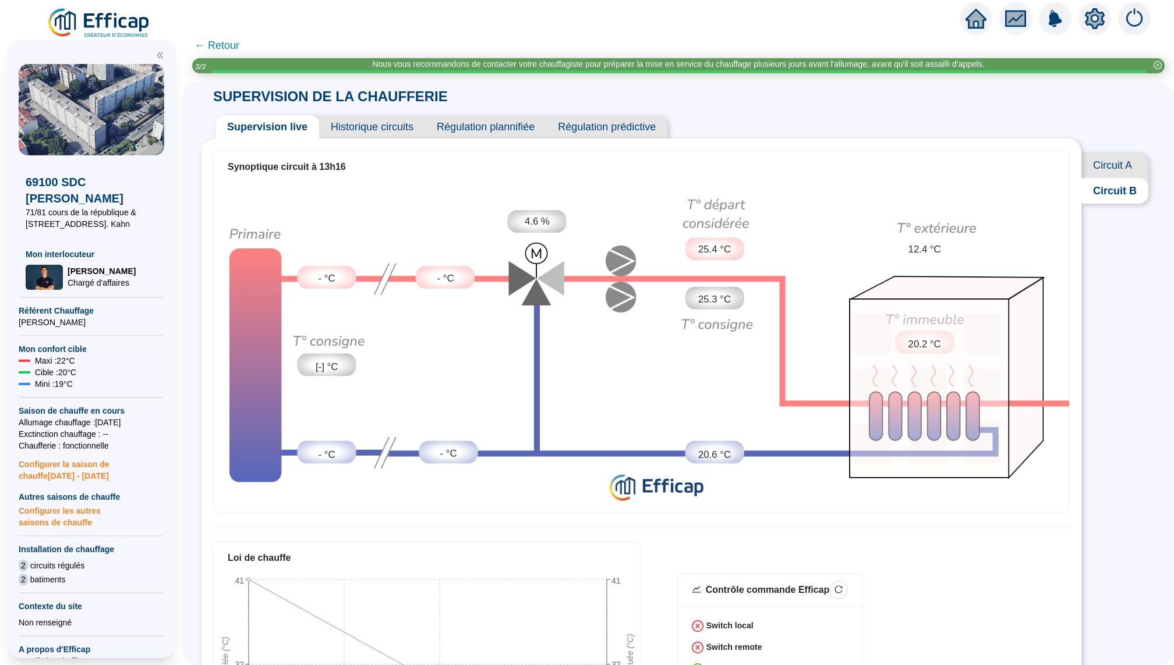
click at [1096, 171] on span "Circuit A" at bounding box center [1114, 166] width 67 height 26
click at [223, 47] on span "← Retour" at bounding box center [216, 45] width 45 height 16
